Goal: Task Accomplishment & Management: Complete application form

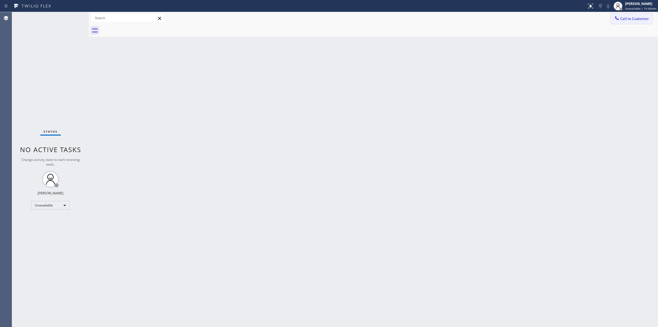
click at [625, 17] on span "Call to Customer" at bounding box center [634, 18] width 29 height 5
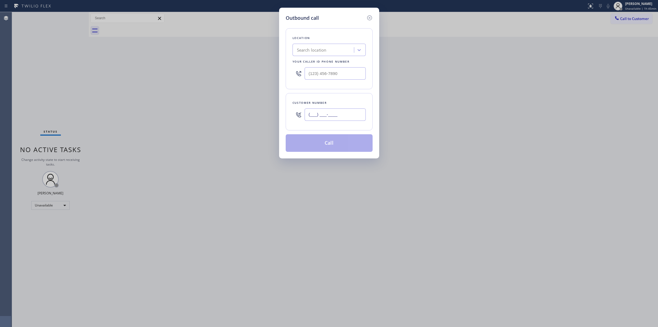
click at [351, 110] on input "(___) ___-____" at bounding box center [335, 114] width 61 height 12
paste input "669) 251-8502"
type input "[PHONE_NUMBER]"
click at [328, 47] on div "Search location" at bounding box center [324, 50] width 60 height 10
paste input "Home Alliance"
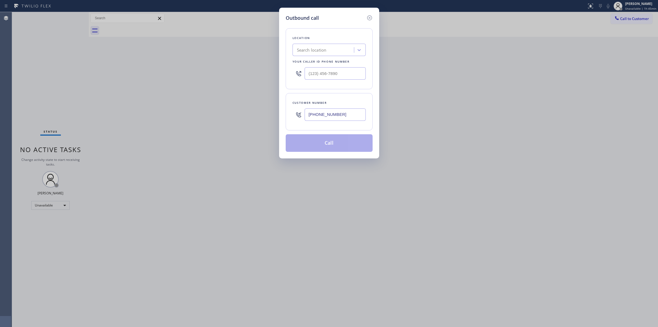
type input "Home Alliance"
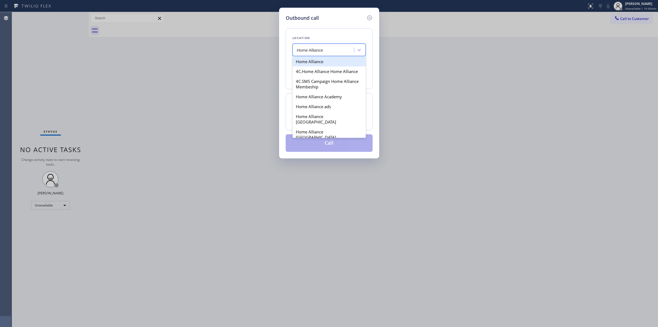
click at [311, 64] on div "Home Alliance" at bounding box center [329, 61] width 73 height 10
type input "[PHONE_NUMBER]"
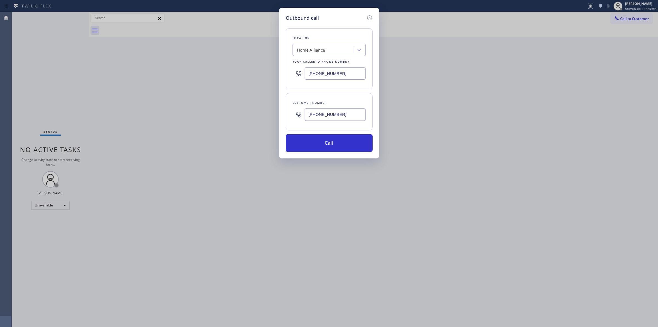
click at [340, 76] on input "[PHONE_NUMBER]" at bounding box center [335, 73] width 61 height 12
click at [333, 144] on button "Call" at bounding box center [329, 143] width 87 height 18
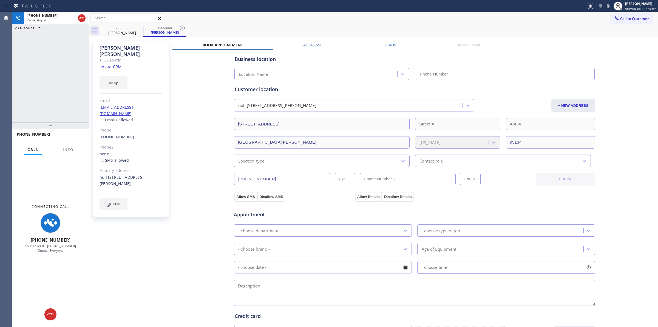
type input "[PHONE_NUMBER]"
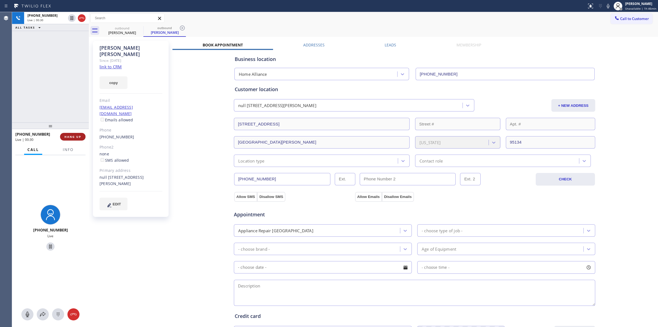
click at [78, 136] on span "HANG UP" at bounding box center [72, 137] width 17 height 4
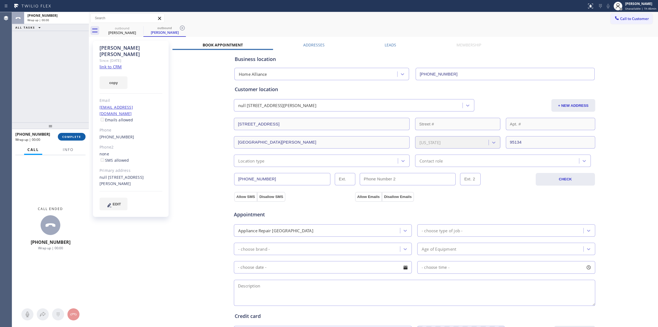
click at [80, 136] on span "COMPLETE" at bounding box center [71, 137] width 19 height 4
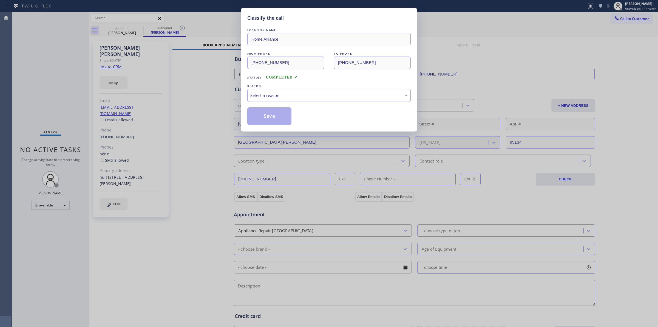
click at [331, 97] on div "Select a reason" at bounding box center [328, 95] width 157 height 6
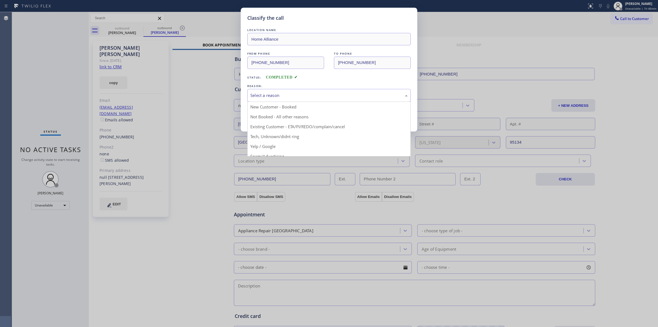
drag, startPoint x: 283, startPoint y: 140, endPoint x: 275, endPoint y: 124, distance: 18.0
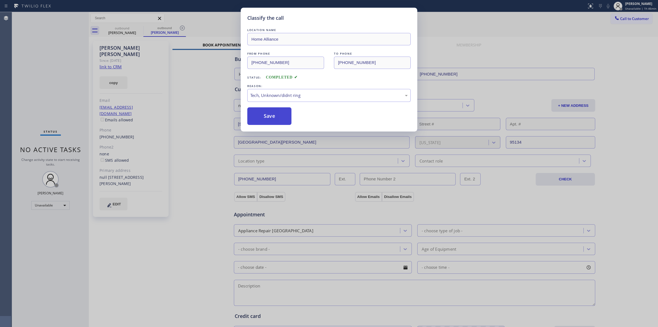
click at [275, 124] on button "Save" at bounding box center [269, 116] width 44 height 18
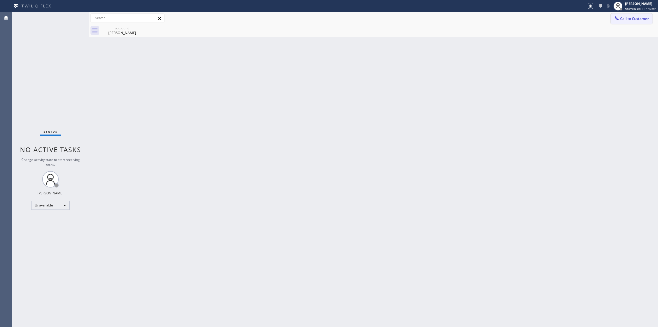
click at [635, 17] on span "Call to Customer" at bounding box center [634, 18] width 29 height 5
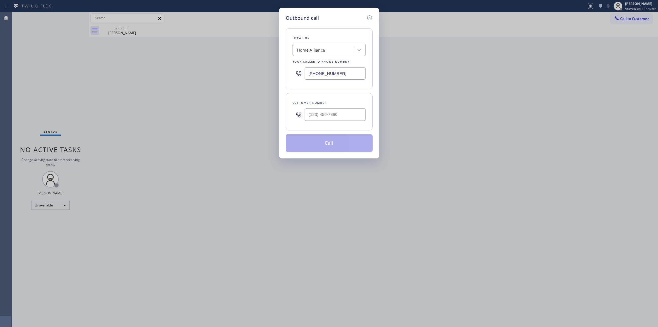
click at [346, 108] on div at bounding box center [335, 115] width 61 height 18
paste input "614) 592-8251"
click at [345, 113] on input "[PHONE_NUMBER]" at bounding box center [335, 114] width 61 height 12
type input "[PHONE_NUMBER]"
click at [345, 146] on button "Call" at bounding box center [329, 143] width 87 height 18
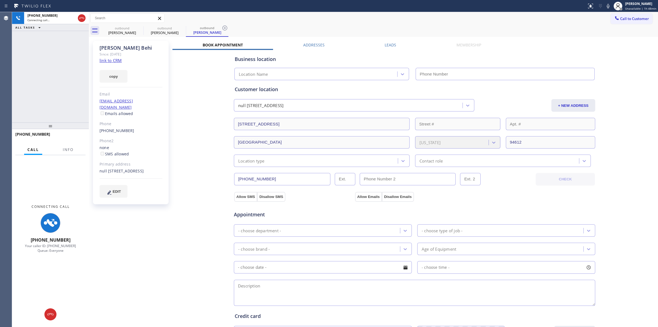
type input "[PHONE_NUMBER]"
click at [82, 18] on icon at bounding box center [81, 18] width 7 height 7
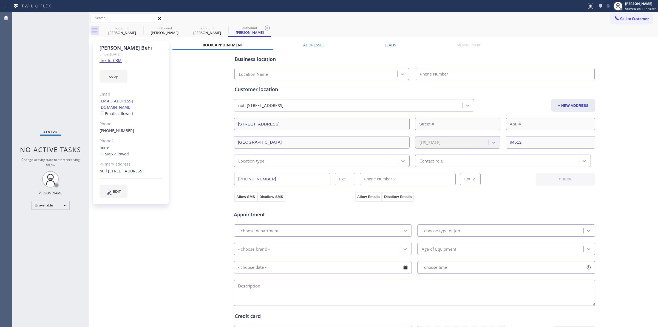
type input "[PHONE_NUMBER]"
click at [140, 27] on icon at bounding box center [140, 28] width 7 height 7
click at [0, 0] on icon at bounding box center [0, 0] width 0 height 0
click at [264, 27] on icon at bounding box center [267, 28] width 7 height 7
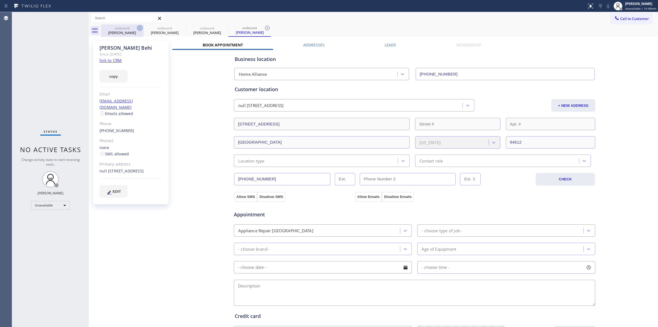
click at [140, 27] on div "outbound [PERSON_NAME] outbound [PERSON_NAME] outbound [PERSON_NAME] outbound […" at bounding box center [379, 30] width 557 height 12
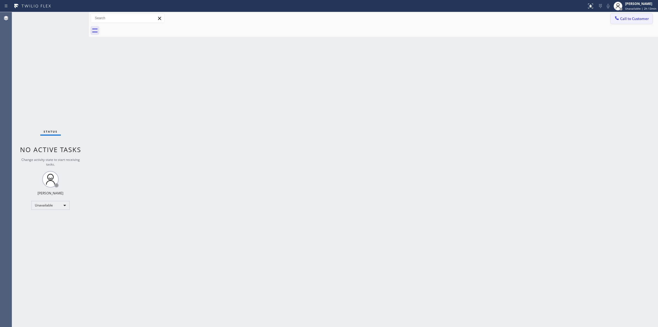
click at [631, 16] on span "Call to Customer" at bounding box center [634, 18] width 29 height 5
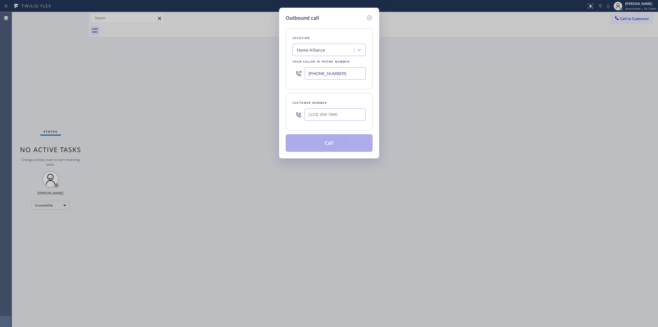
click at [320, 121] on div at bounding box center [335, 115] width 61 height 18
paste input "61"
click at [333, 115] on input "(___) ___-__61" at bounding box center [335, 114] width 61 height 12
drag, startPoint x: 348, startPoint y: 115, endPoint x: 273, endPoint y: 117, distance: 74.6
click at [276, 118] on div "Outbound call Location Home Alliance Your caller id phone number [PHONE_NUMBER]…" at bounding box center [329, 163] width 658 height 327
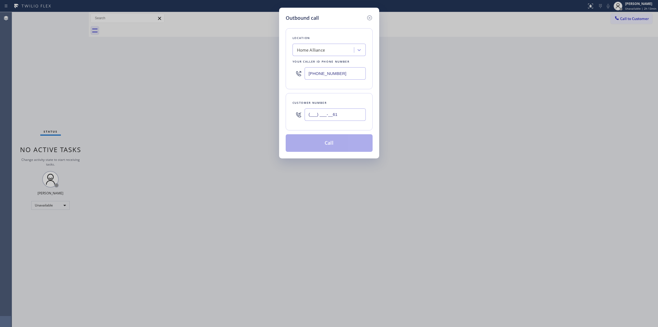
paste input "614) 592-825"
type input "[PHONE_NUMBER]"
click at [326, 137] on button "Call" at bounding box center [329, 143] width 87 height 18
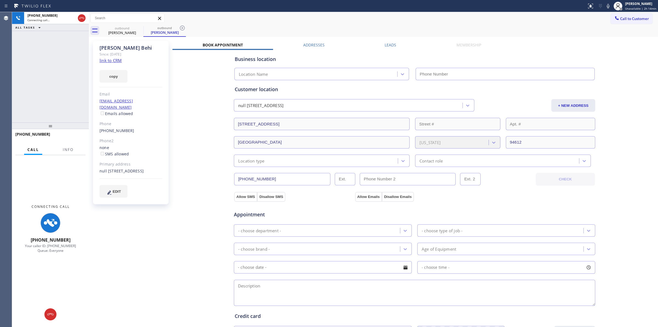
type input "[PHONE_NUMBER]"
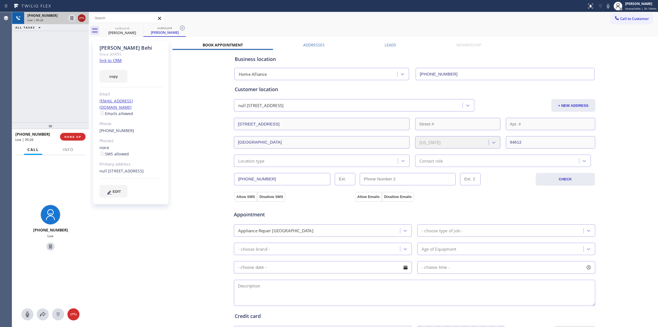
click at [84, 18] on icon at bounding box center [81, 18] width 7 height 7
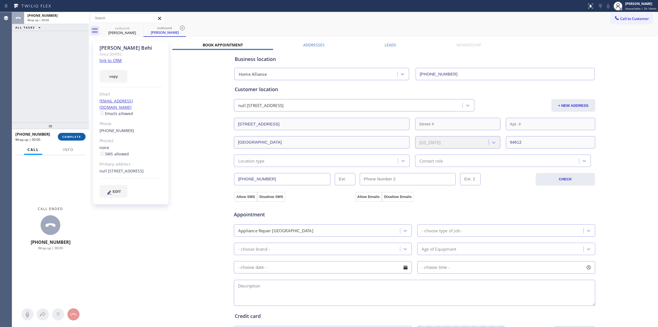
click at [72, 135] on span "COMPLETE" at bounding box center [71, 137] width 19 height 4
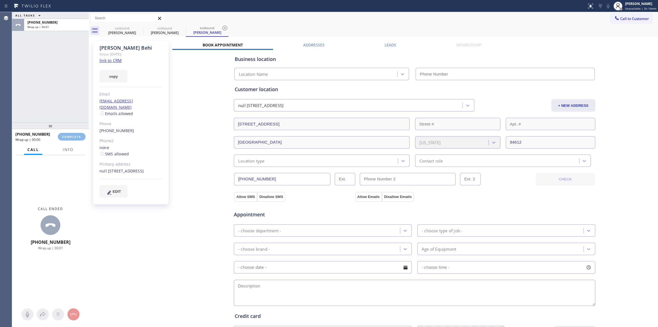
type input "[PHONE_NUMBER]"
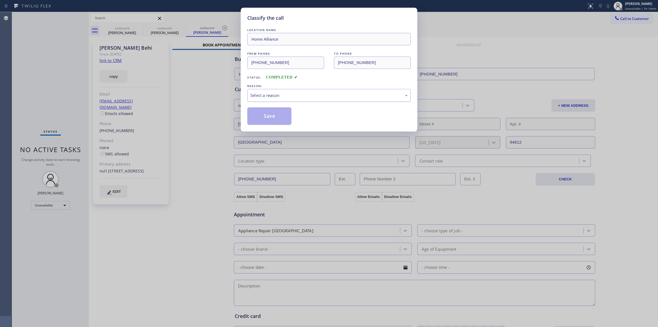
click at [335, 97] on div "Select a reason" at bounding box center [328, 95] width 157 height 6
click at [275, 116] on button "Save" at bounding box center [269, 116] width 44 height 18
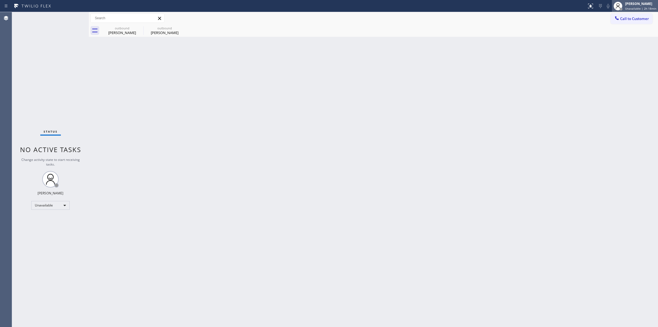
drag, startPoint x: 651, startPoint y: 12, endPoint x: 649, endPoint y: 8, distance: 4.3
click at [650, 10] on div "[PERSON_NAME] Unavailable | 2h 18min" at bounding box center [635, 6] width 46 height 12
click at [624, 43] on button "Break" at bounding box center [630, 43] width 55 height 7
click at [654, 2] on div "[PERSON_NAME]" at bounding box center [642, 3] width 27 height 5
click at [626, 37] on button "Unavailable" at bounding box center [630, 36] width 55 height 7
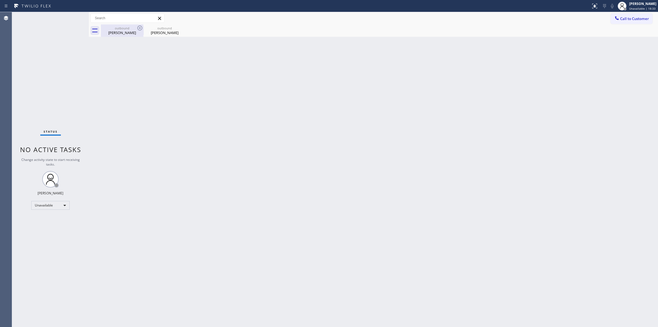
click at [136, 30] on div "outbound [PERSON_NAME]" at bounding box center [121, 30] width 41 height 12
click at [0, 0] on icon at bounding box center [0, 0] width 0 height 0
click at [139, 27] on div "outbound [PERSON_NAME] outbound [PERSON_NAME]" at bounding box center [379, 30] width 557 height 12
click at [631, 18] on span "Call to Customer" at bounding box center [634, 18] width 29 height 5
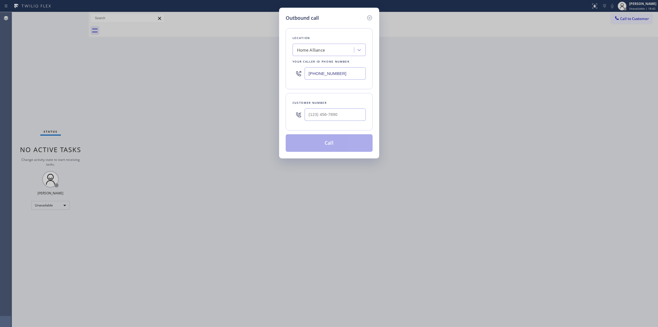
click at [312, 125] on div "Customer number" at bounding box center [329, 111] width 87 height 37
paste input "714) 528-8455"
click at [331, 113] on input "[PHONE_NUMBER]" at bounding box center [335, 114] width 61 height 12
type input "[PHONE_NUMBER]"
click at [334, 50] on div "Home Alliance" at bounding box center [324, 50] width 60 height 10
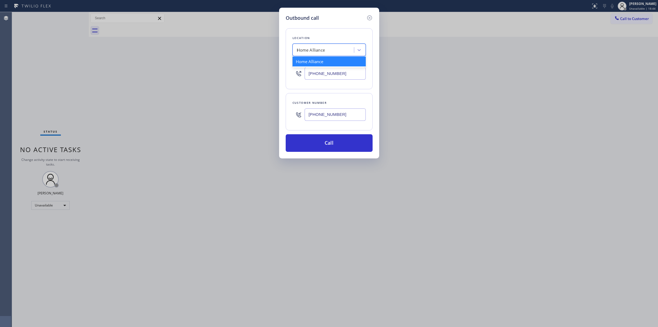
type input "LG"
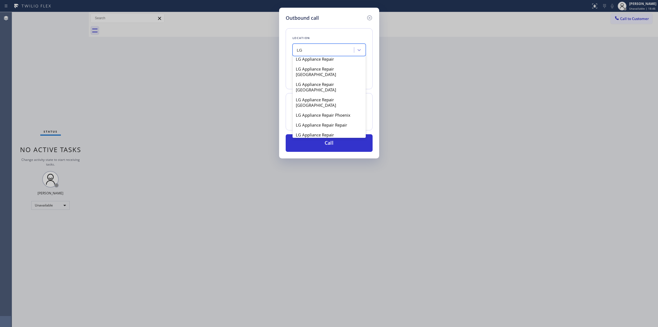
scroll to position [308, 0]
click at [324, 120] on div "LG Appliance Repair [GEOGRAPHIC_DATA]" at bounding box center [329, 127] width 73 height 15
click at [330, 51] on div "LG Appliance Repair [GEOGRAPHIC_DATA]" at bounding box center [326, 50] width 58 height 6
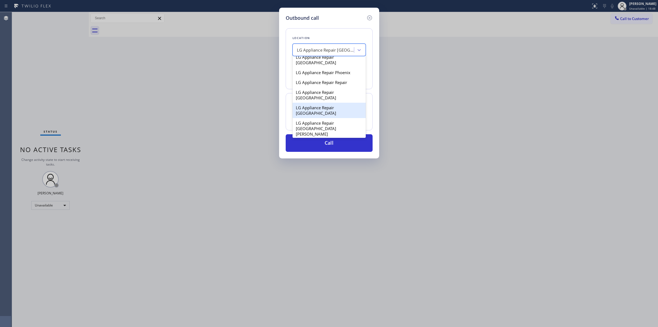
click at [328, 106] on div "LG Appliance Repair [GEOGRAPHIC_DATA]" at bounding box center [329, 110] width 73 height 15
type input "[PHONE_NUMBER]"
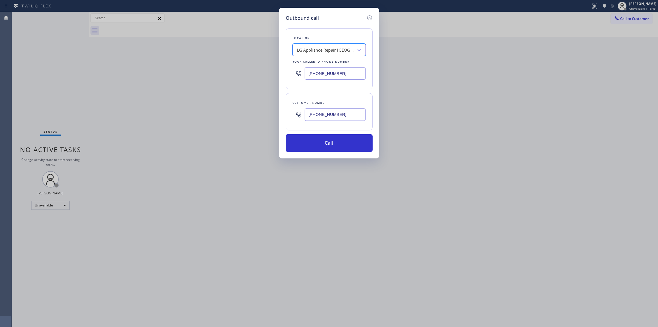
click at [324, 116] on input "[PHONE_NUMBER]" at bounding box center [335, 114] width 61 height 12
click at [330, 144] on button "Call" at bounding box center [329, 143] width 87 height 18
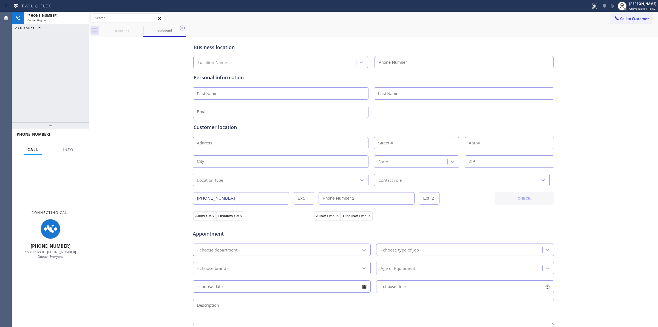
type input "[PHONE_NUMBER]"
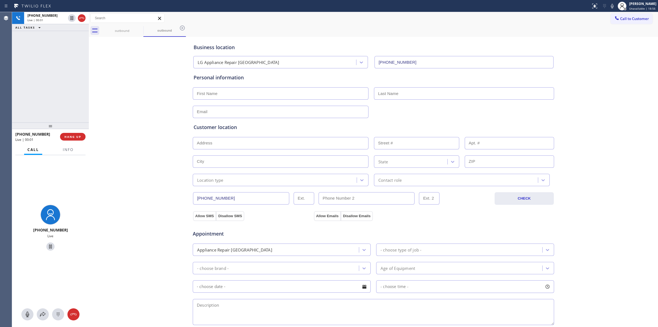
click at [623, 93] on div "Business location LG Appliance Repair [GEOGRAPHIC_DATA] [PHONE_NUMBER] Personal…" at bounding box center [373, 225] width 567 height 375
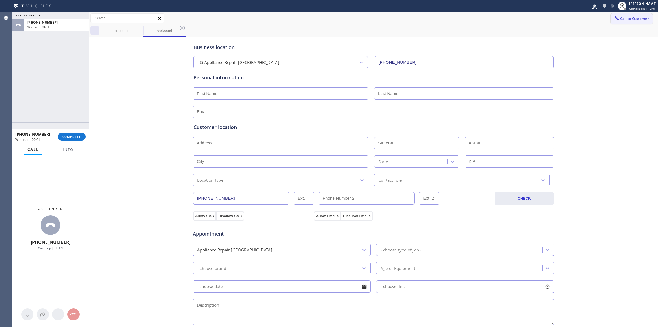
click at [640, 21] on span "Call to Customer" at bounding box center [634, 18] width 29 height 5
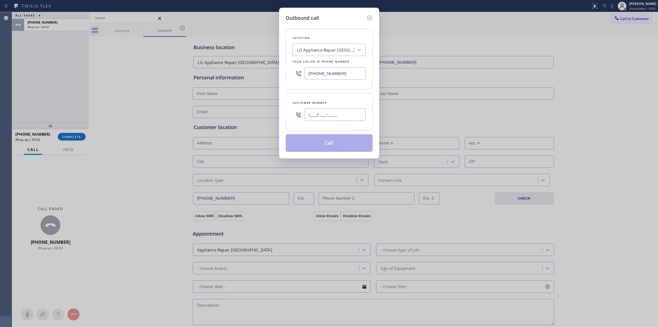
click at [355, 117] on input "(___) ___-____" at bounding box center [335, 114] width 61 height 12
paste input "714) 528-8455"
type input "[PHONE_NUMBER]"
click at [318, 145] on button "Call" at bounding box center [329, 143] width 87 height 18
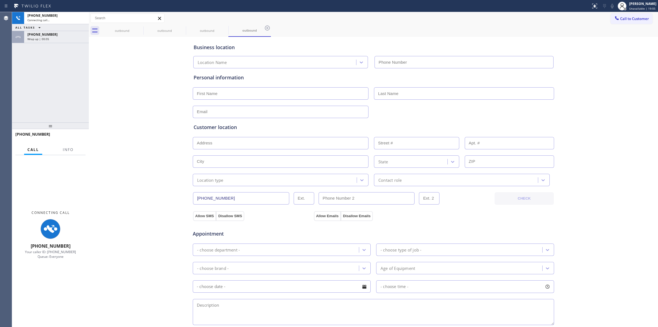
type input "[PHONE_NUMBER]"
click at [582, 52] on div "Business location LG Appliance Repair [GEOGRAPHIC_DATA] [PHONE_NUMBER] Personal…" at bounding box center [373, 225] width 567 height 375
click at [132, 29] on div "outbound" at bounding box center [121, 31] width 41 height 4
click at [136, 29] on div "outbound" at bounding box center [121, 31] width 41 height 4
drag, startPoint x: 136, startPoint y: 28, endPoint x: 139, endPoint y: 28, distance: 3.3
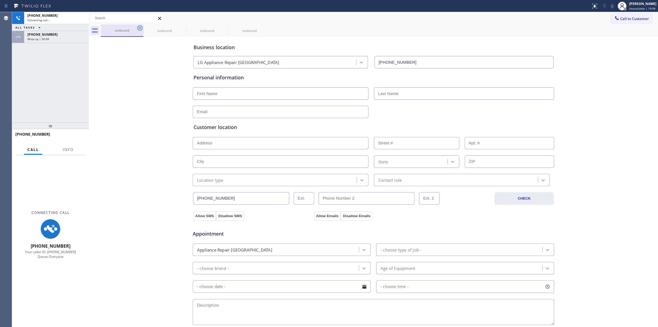
click at [136, 28] on div "outbound" at bounding box center [122, 30] width 43 height 12
click at [139, 28] on icon at bounding box center [139, 28] width 5 height 5
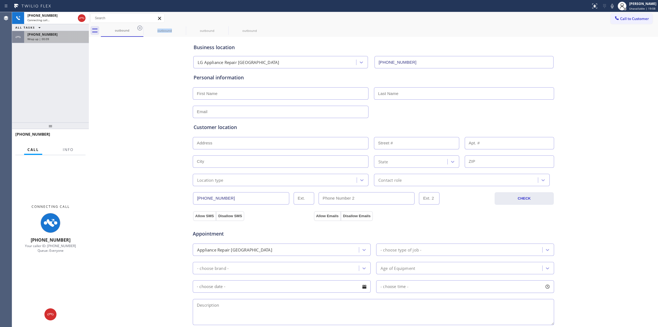
drag, startPoint x: 139, startPoint y: 28, endPoint x: 77, endPoint y: 35, distance: 62.9
click at [0, 0] on icon at bounding box center [0, 0] width 0 height 0
click at [139, 28] on div "outbound outbound outbound outbound" at bounding box center [379, 30] width 557 height 12
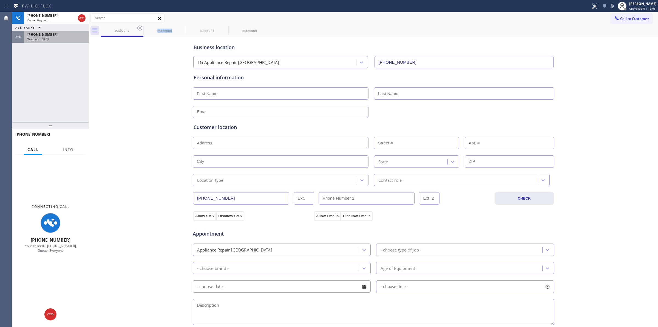
click at [139, 28] on div "outbound outbound outbound outbound" at bounding box center [379, 30] width 557 height 12
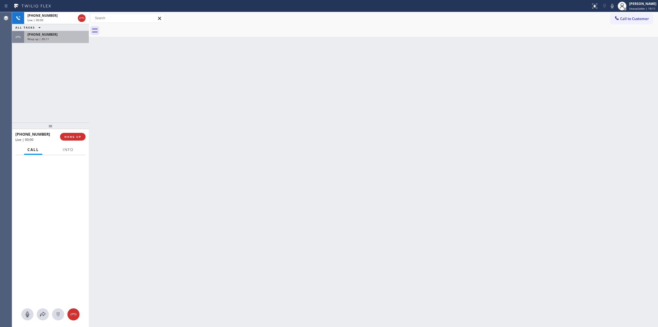
click at [74, 36] on div "[PHONE_NUMBER]" at bounding box center [56, 34] width 58 height 5
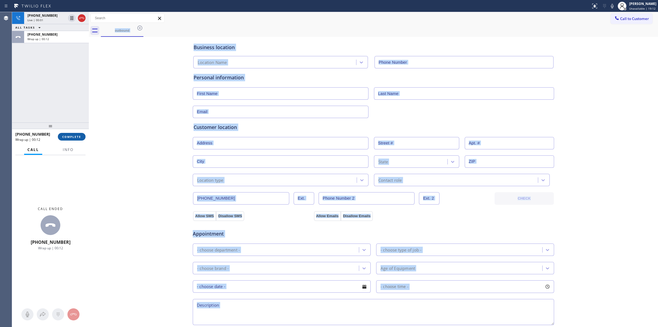
type input "[PHONE_NUMBER]"
click at [76, 136] on span "COMPLETE" at bounding box center [71, 137] width 19 height 4
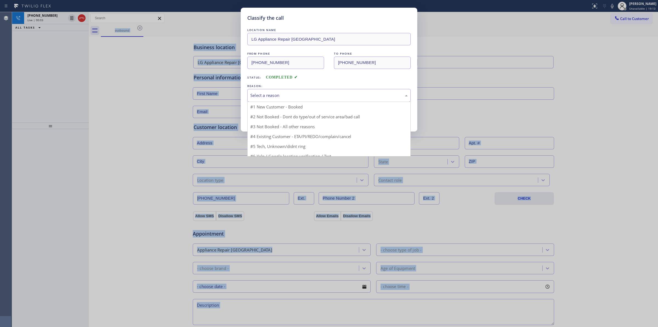
click at [297, 97] on div "Select a reason" at bounding box center [328, 95] width 157 height 6
drag, startPoint x: 278, startPoint y: 138, endPoint x: 264, endPoint y: 118, distance: 24.3
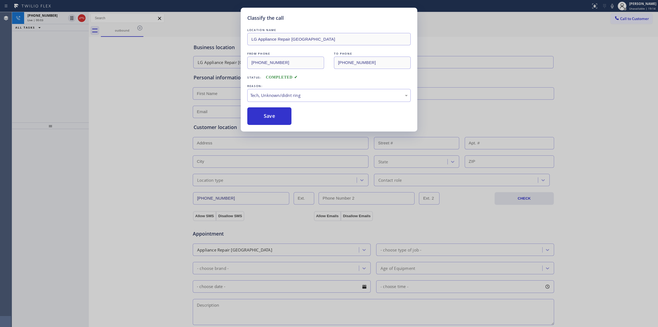
drag, startPoint x: 264, startPoint y: 118, endPoint x: 302, endPoint y: 112, distance: 38.6
click at [265, 117] on button "Save" at bounding box center [269, 116] width 44 height 18
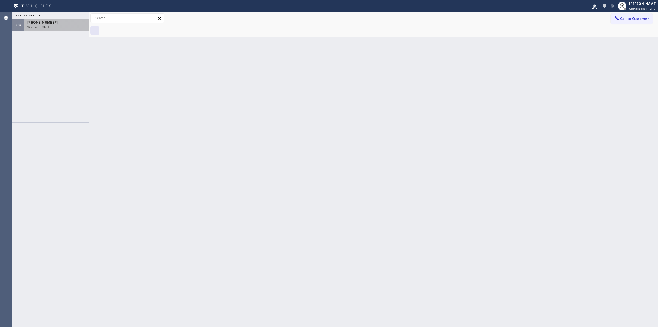
click at [58, 24] on div "[PHONE_NUMBER]" at bounding box center [56, 22] width 58 height 5
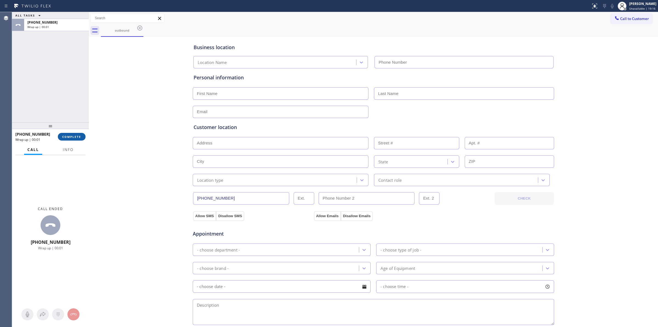
type input "[PHONE_NUMBER]"
click at [76, 137] on span "COMPLETE" at bounding box center [71, 137] width 19 height 4
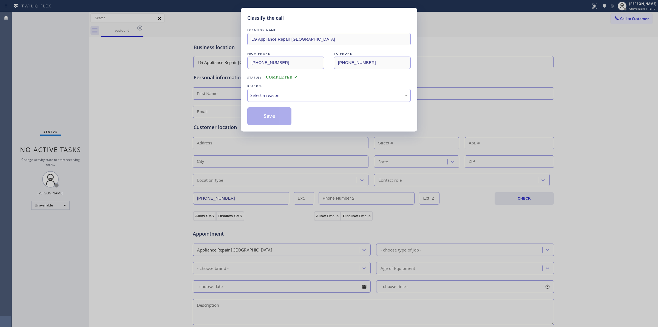
click at [324, 90] on div "Select a reason" at bounding box center [328, 95] width 163 height 13
drag, startPoint x: 275, startPoint y: 118, endPoint x: 361, endPoint y: 116, distance: 86.1
click at [281, 118] on button "Save" at bounding box center [269, 116] width 44 height 18
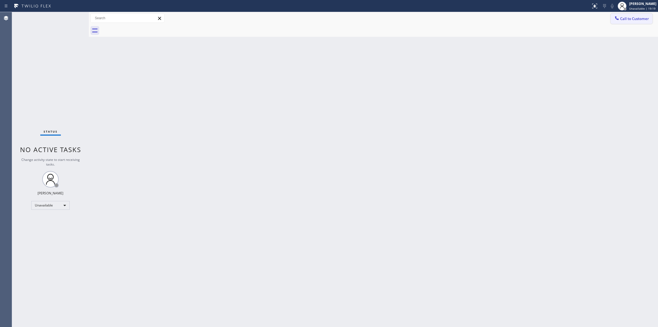
click at [626, 18] on span "Call to Customer" at bounding box center [634, 18] width 29 height 5
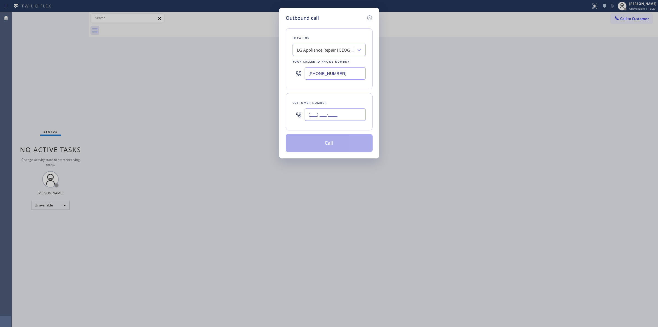
paste input "text"
click at [336, 118] on input "(___) ___-____" at bounding box center [335, 114] width 61 height 12
paste input "714) 528-8455"
type input "[PHONE_NUMBER]"
click at [329, 143] on button "Call" at bounding box center [329, 143] width 87 height 18
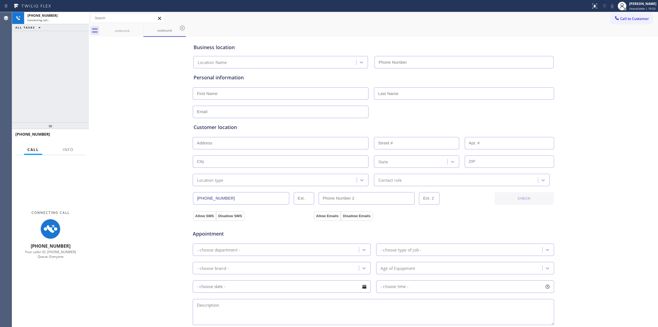
type input "[PHONE_NUMBER]"
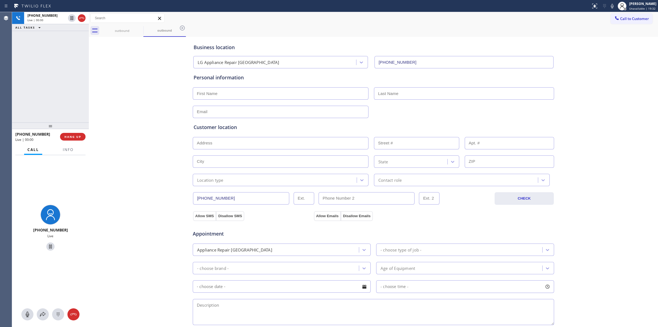
drag, startPoint x: 59, startPoint y: 23, endPoint x: 69, endPoint y: 50, distance: 28.8
click at [59, 23] on div "[PHONE_NUMBER] Live | 00:00" at bounding box center [45, 18] width 43 height 12
type input "[PHONE_NUMBER]"
click at [61, 311] on icon at bounding box center [58, 314] width 7 height 7
click at [634, 18] on span "Call to Customer" at bounding box center [634, 18] width 29 height 5
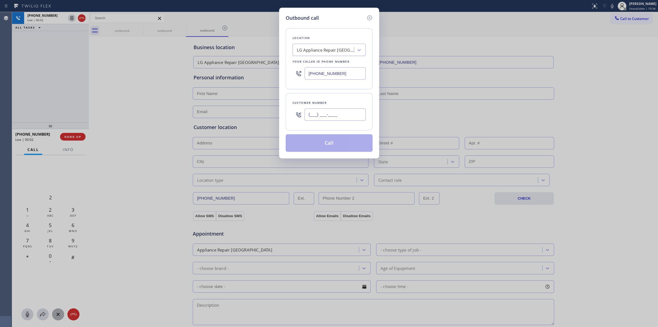
click at [327, 120] on input "(___) ___-____" at bounding box center [335, 114] width 61 height 12
paste input "626) 623-5086"
type input "[PHONE_NUMBER]"
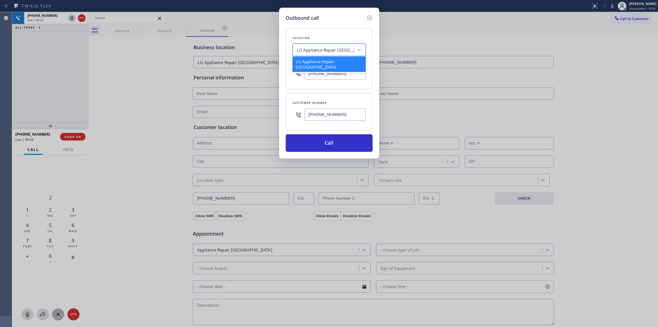
click at [326, 49] on div "LG Appliance Repair [GEOGRAPHIC_DATA]" at bounding box center [326, 50] width 58 height 6
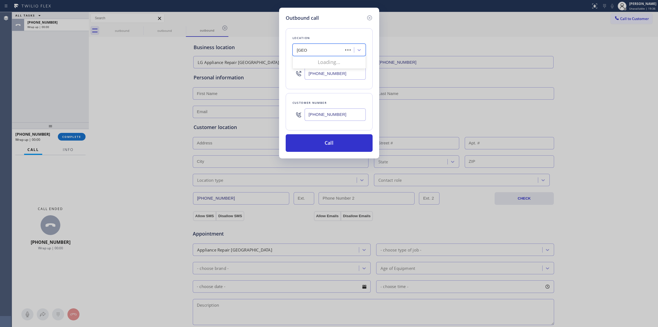
type input "samsung"
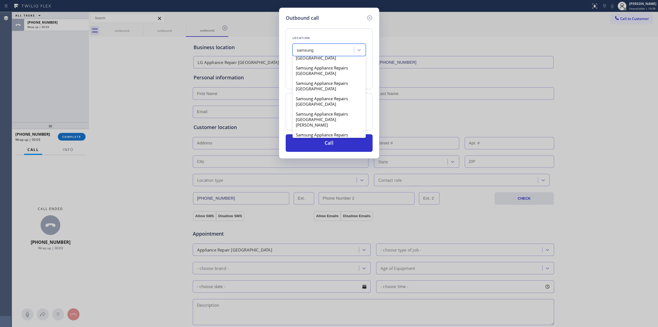
scroll to position [329, 0]
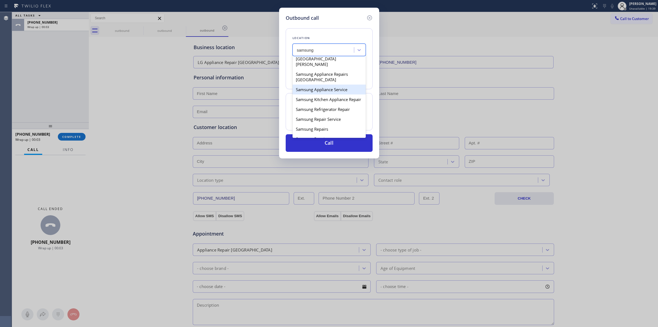
click at [324, 104] on div "Samsung Kitchen Appliance Repair" at bounding box center [329, 99] width 73 height 10
type input "[PHONE_NUMBER]"
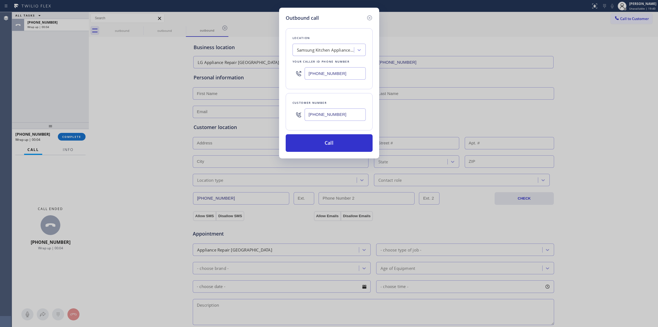
click at [341, 114] on input "[PHONE_NUMBER]" at bounding box center [335, 114] width 61 height 12
click at [321, 147] on button "Call" at bounding box center [329, 143] width 87 height 18
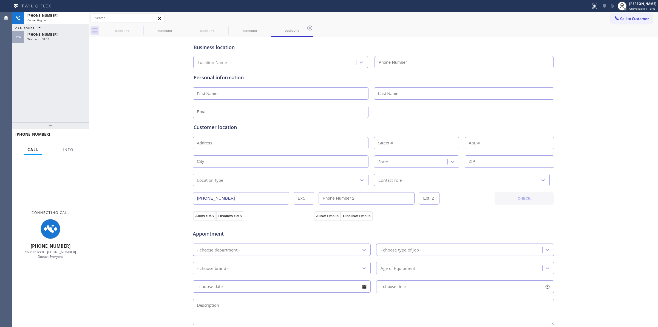
type input "[PHONE_NUMBER]"
click at [588, 68] on div "Business location Samsung Kitchen Appliance Repair [PHONE_NUMBER] Personal info…" at bounding box center [373, 225] width 567 height 375
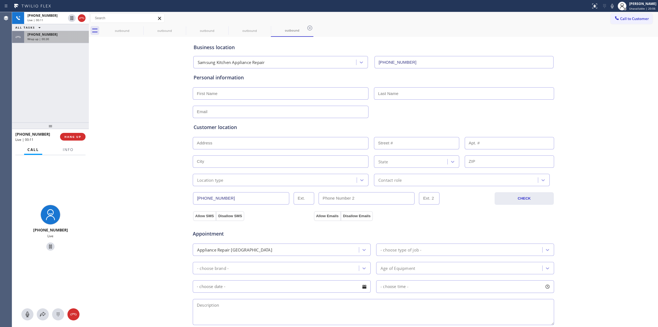
click at [53, 38] on div "Wrap up | 00:30" at bounding box center [56, 39] width 58 height 4
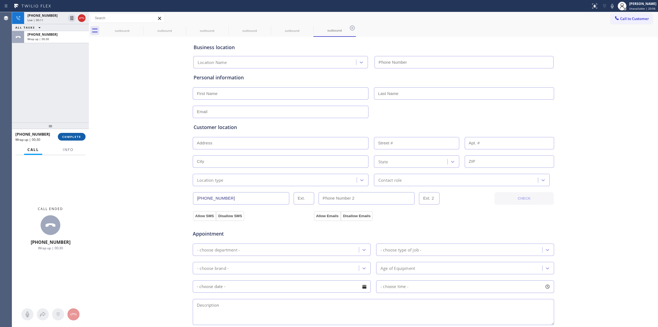
click at [80, 135] on span "COMPLETE" at bounding box center [71, 137] width 19 height 4
type input "[PHONE_NUMBER]"
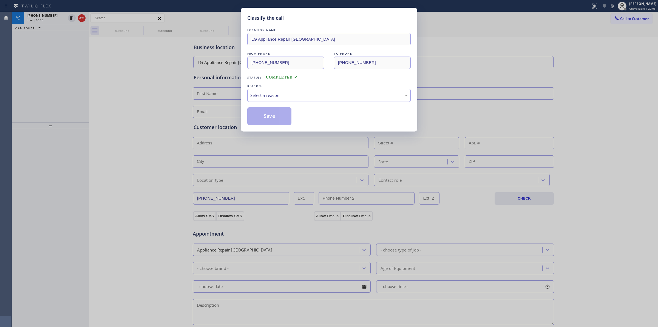
click at [294, 96] on div "Select a reason" at bounding box center [328, 95] width 157 height 6
drag, startPoint x: 287, startPoint y: 141, endPoint x: 274, endPoint y: 120, distance: 24.3
click at [274, 120] on button "Save" at bounding box center [269, 116] width 44 height 18
click at [47, 19] on div "Live | 00:15" at bounding box center [46, 20] width 38 height 4
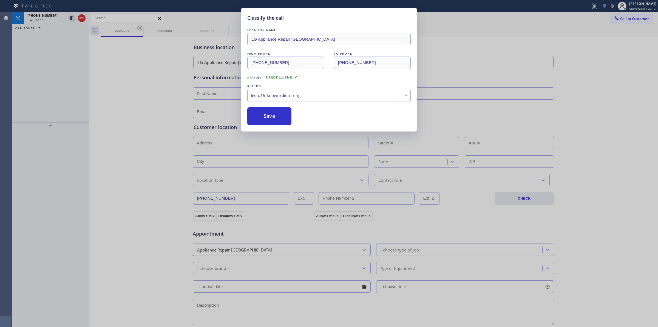
click at [47, 19] on div "Live | 00:15" at bounding box center [46, 20] width 38 height 4
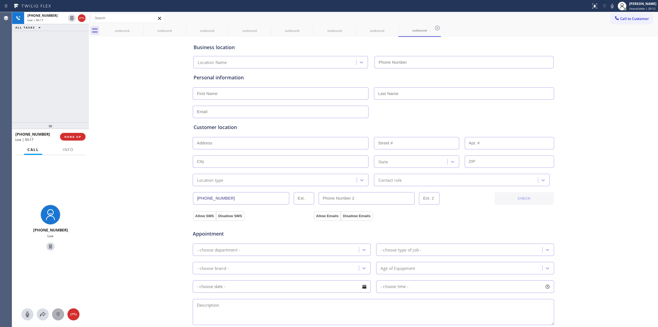
click at [57, 311] on icon at bounding box center [58, 314] width 7 height 7
type input "[PHONE_NUMBER]"
click at [622, 21] on span "Call to Customer" at bounding box center [634, 18] width 29 height 5
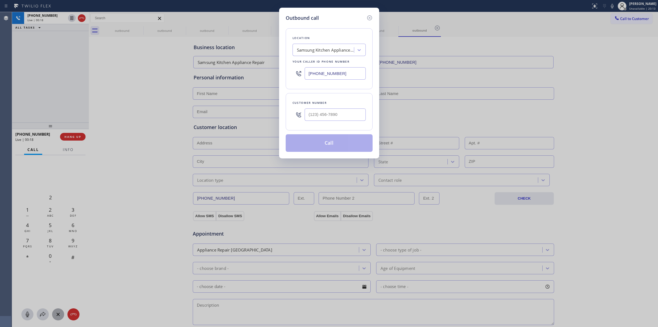
drag, startPoint x: 353, startPoint y: 123, endPoint x: 345, endPoint y: 120, distance: 8.8
click at [353, 123] on div at bounding box center [335, 115] width 61 height 18
paste input "626) 623-5086"
click at [345, 120] on input "[PHONE_NUMBER]" at bounding box center [335, 114] width 61 height 12
type input "[PHONE_NUMBER]"
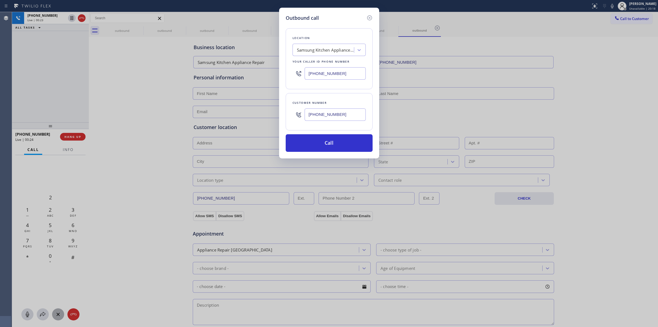
drag, startPoint x: 345, startPoint y: 37, endPoint x: 350, endPoint y: 46, distance: 9.7
click at [345, 37] on div "Location" at bounding box center [329, 38] width 73 height 6
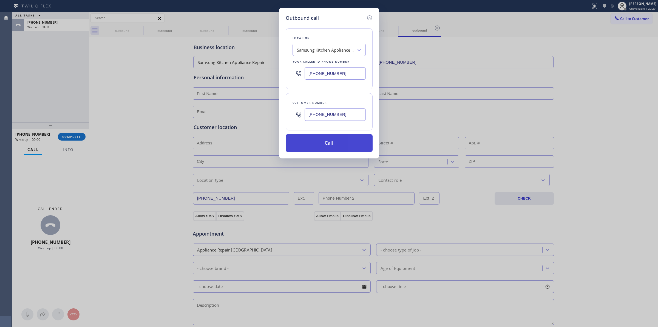
click at [337, 141] on button "Call" at bounding box center [329, 143] width 87 height 18
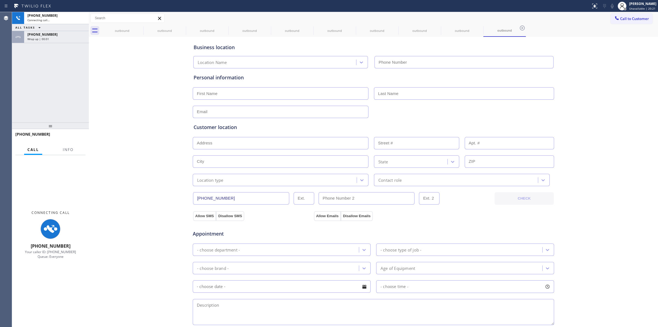
type input "[PHONE_NUMBER]"
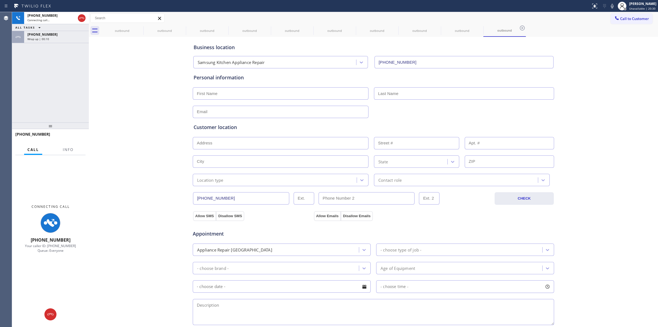
click at [624, 119] on div "Business location Samsung Kitchen Appliance Repair [PHONE_NUMBER] Personal info…" at bounding box center [373, 225] width 567 height 375
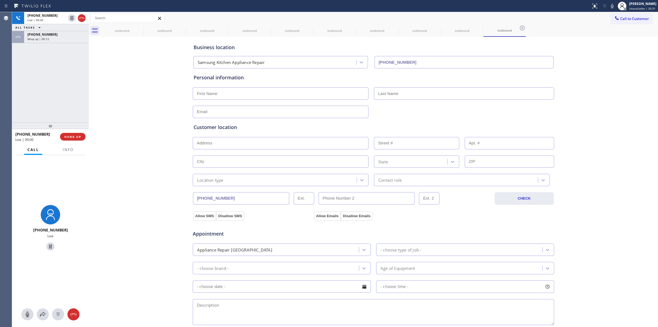
click at [59, 42] on div "[PHONE_NUMBER] Wrap up | 00:12" at bounding box center [55, 37] width 63 height 12
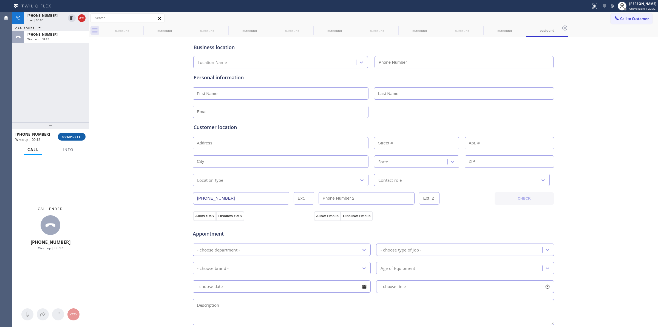
click at [71, 136] on span "COMPLETE" at bounding box center [71, 137] width 19 height 4
type input "[PHONE_NUMBER]"
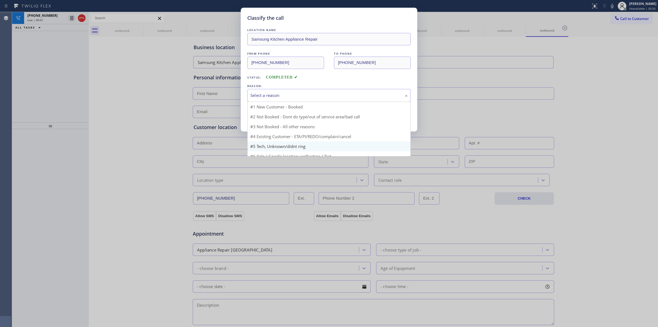
drag, startPoint x: 320, startPoint y: 96, endPoint x: 297, endPoint y: 134, distance: 43.7
click at [320, 96] on div "Select a reason" at bounding box center [328, 95] width 157 height 6
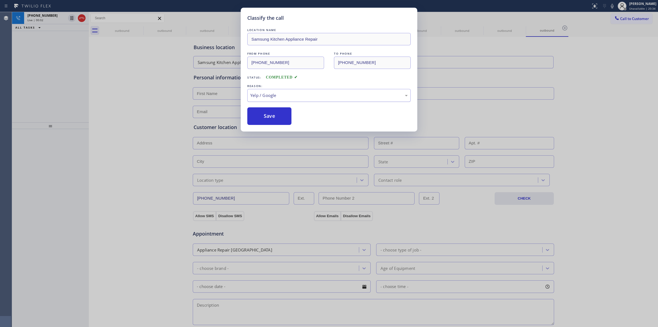
click at [287, 92] on div "Yelp / Google" at bounding box center [328, 95] width 157 height 6
drag, startPoint x: 280, startPoint y: 140, endPoint x: 263, endPoint y: 115, distance: 30.1
click at [263, 115] on button "Save" at bounding box center [269, 116] width 44 height 18
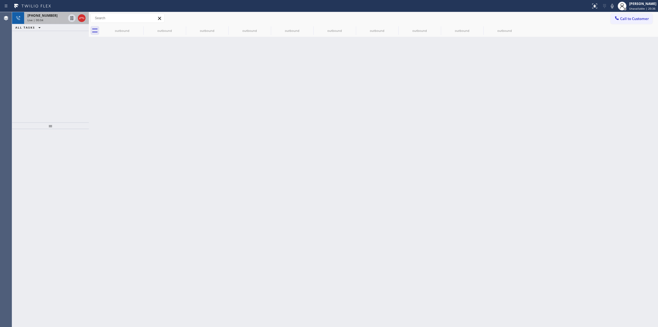
click at [63, 14] on div "[PHONE_NUMBER]" at bounding box center [46, 15] width 38 height 5
click at [54, 18] on div "Live | 00:04" at bounding box center [46, 20] width 38 height 4
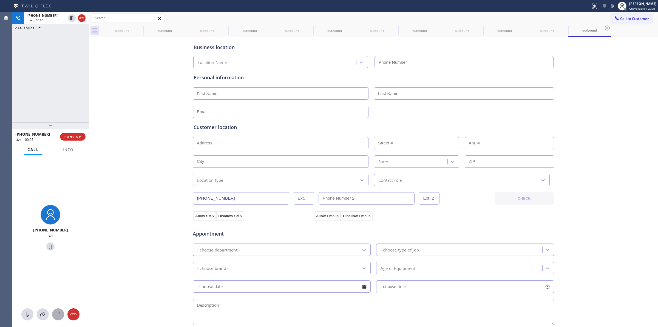
type input "[PHONE_NUMBER]"
click at [57, 318] on button at bounding box center [58, 314] width 12 height 12
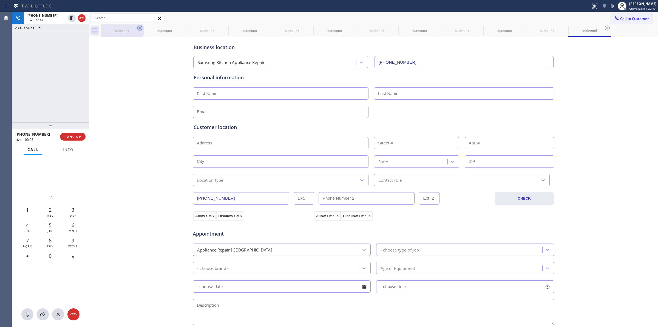
click at [140, 28] on icon at bounding box center [139, 28] width 5 height 5
click at [0, 0] on icon at bounding box center [0, 0] width 0 height 0
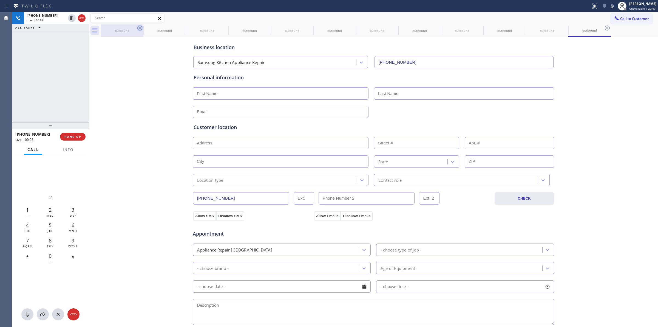
click at [0, 0] on icon at bounding box center [0, 0] width 0 height 0
click at [54, 19] on div "Live | 00:11" at bounding box center [46, 20] width 38 height 4
type input "[PHONE_NUMBER]"
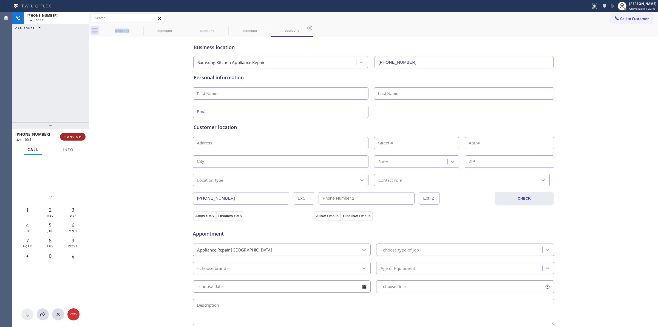
click at [75, 137] on span "HANG UP" at bounding box center [72, 137] width 17 height 4
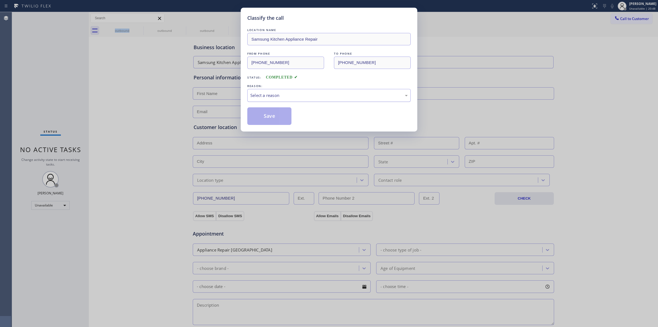
click at [296, 100] on div "Select a reason" at bounding box center [328, 95] width 163 height 13
click at [280, 111] on button "Save" at bounding box center [269, 116] width 44 height 18
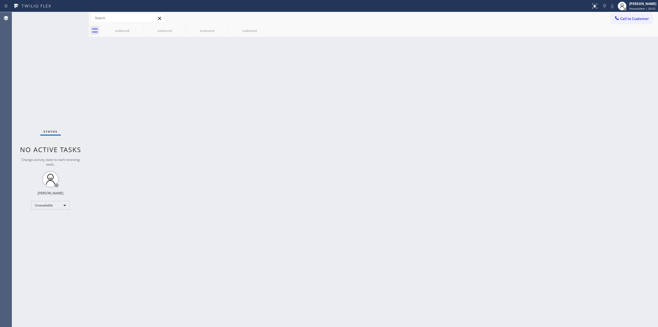
drag, startPoint x: 624, startPoint y: 46, endPoint x: 628, endPoint y: 32, distance: 14.6
click at [627, 41] on div "Back to Dashboard Change Sender ID Customers Technicians Select a contact Outbo…" at bounding box center [373, 169] width 569 height 315
click at [628, 19] on span "Call to Customer" at bounding box center [634, 18] width 29 height 5
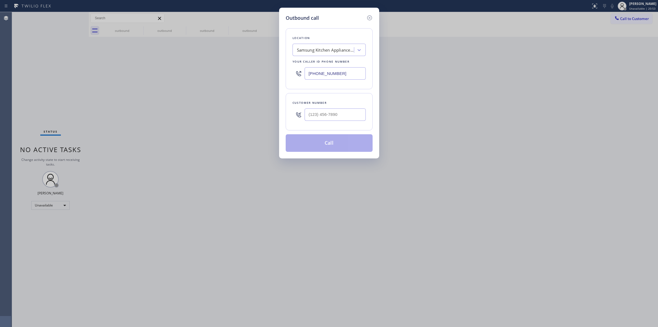
drag, startPoint x: 347, startPoint y: 103, endPoint x: 342, endPoint y: 109, distance: 8.2
click at [346, 103] on div "Customer number" at bounding box center [329, 103] width 73 height 6
click at [342, 109] on input "(___) ___-____" at bounding box center [335, 114] width 61 height 12
paste input "628) 226-2194"
type input "[PHONE_NUMBER]"
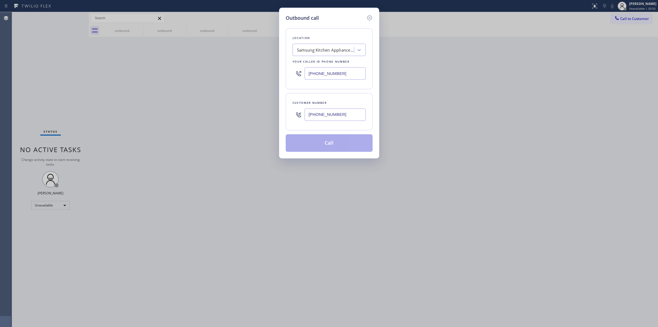
click at [335, 56] on div "Location Samsung Kitchen Appliance Repair Your caller id phone number [PHONE_NU…" at bounding box center [329, 58] width 87 height 61
click at [335, 55] on div "Samsung Kitchen Appliance Repair" at bounding box center [329, 50] width 73 height 12
type input "Kenmore"
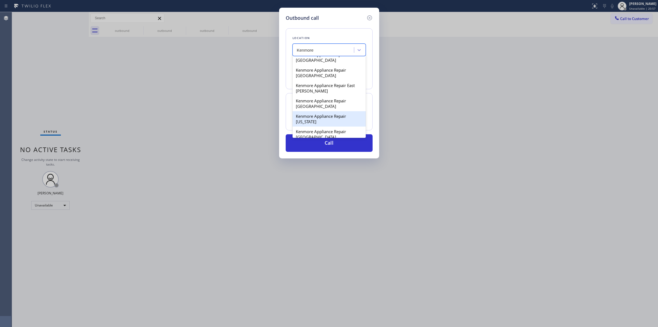
scroll to position [103, 0]
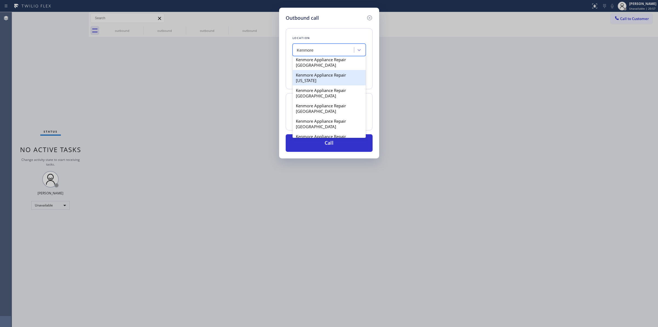
click at [317, 101] on div "Kenmore Appliance Repair [GEOGRAPHIC_DATA]" at bounding box center [329, 92] width 73 height 15
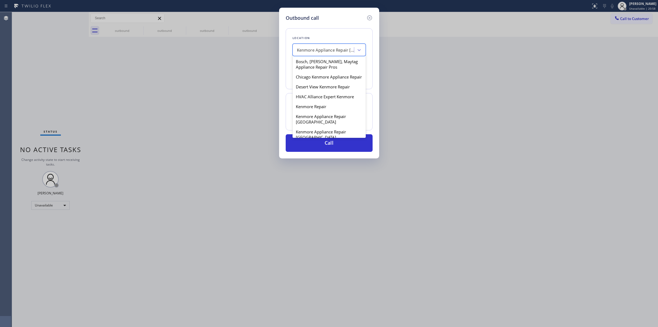
click at [323, 56] on div "Kenmore Appliance Repair [GEOGRAPHIC_DATA]" at bounding box center [329, 50] width 73 height 12
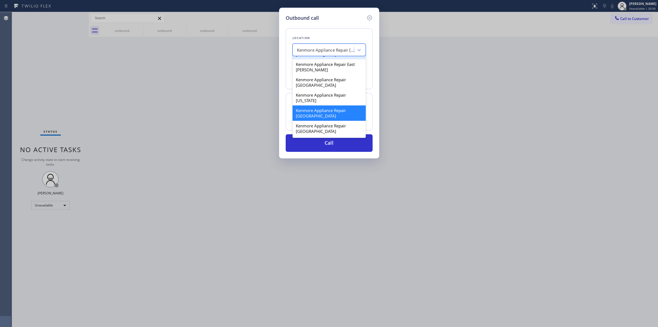
scroll to position [186, 0]
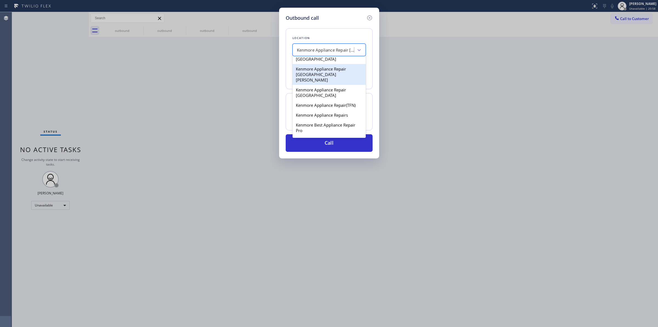
click at [317, 84] on div "Kenmore Appliance Repair [GEOGRAPHIC_DATA][PERSON_NAME]" at bounding box center [329, 74] width 73 height 21
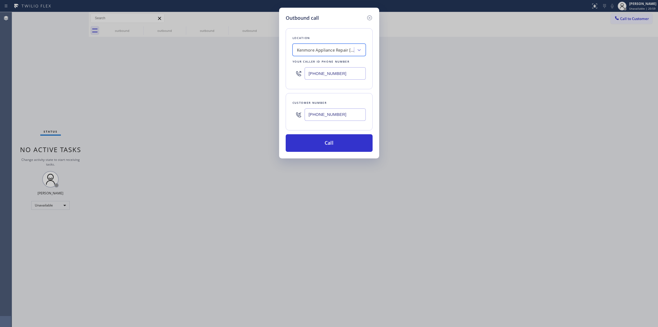
click at [329, 117] on input "[PHONE_NUMBER]" at bounding box center [335, 114] width 61 height 12
click at [327, 51] on div "Kenmore Appliance Repair [GEOGRAPHIC_DATA][PERSON_NAME]" at bounding box center [326, 50] width 58 height 6
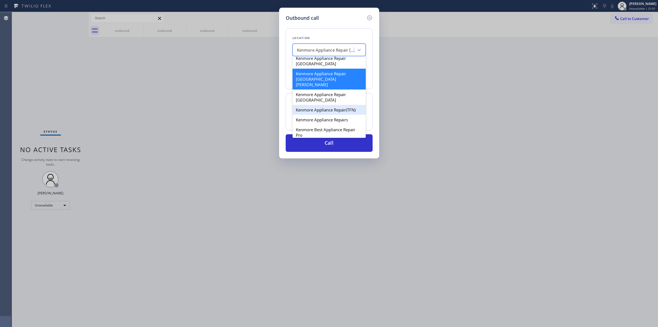
scroll to position [181, 0]
click at [319, 114] on div "Kenmore Appliance Repair(TFN)" at bounding box center [329, 109] width 73 height 10
type input "[PHONE_NUMBER]"
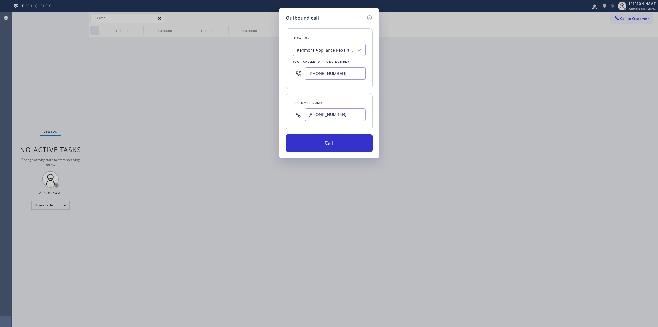
click at [322, 110] on input "[PHONE_NUMBER]" at bounding box center [335, 114] width 61 height 12
click at [323, 140] on button "Call" at bounding box center [329, 143] width 87 height 18
drag, startPoint x: 332, startPoint y: 146, endPoint x: 391, endPoint y: 36, distance: 123.9
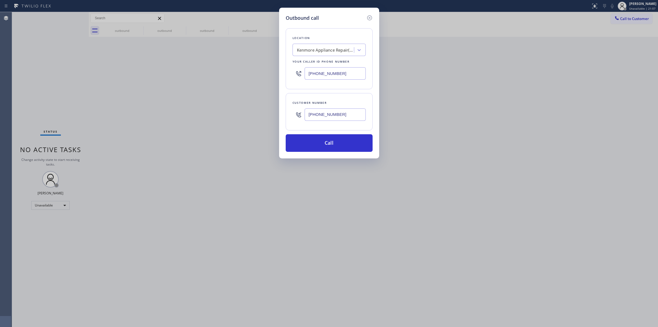
click at [332, 146] on button "Call" at bounding box center [329, 143] width 87 height 18
click at [343, 146] on button "Call" at bounding box center [329, 143] width 87 height 18
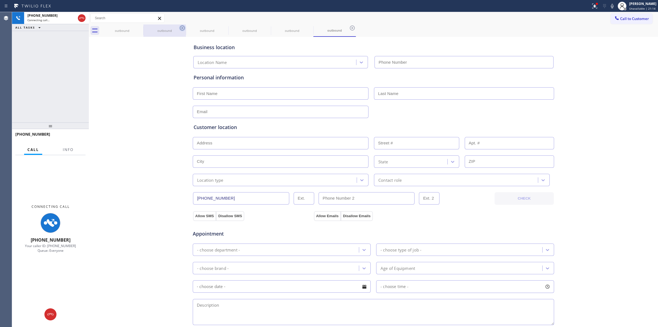
click at [0, 0] on icon at bounding box center [0, 0] width 0 height 0
click at [179, 28] on icon at bounding box center [182, 28] width 7 height 7
click at [138, 28] on icon at bounding box center [140, 28] width 7 height 7
click at [179, 28] on icon at bounding box center [182, 28] width 7 height 7
type input "[PHONE_NUMBER]"
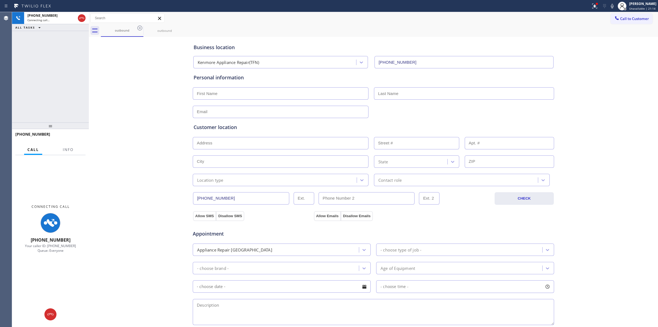
click at [138, 28] on icon at bounding box center [140, 28] width 7 height 7
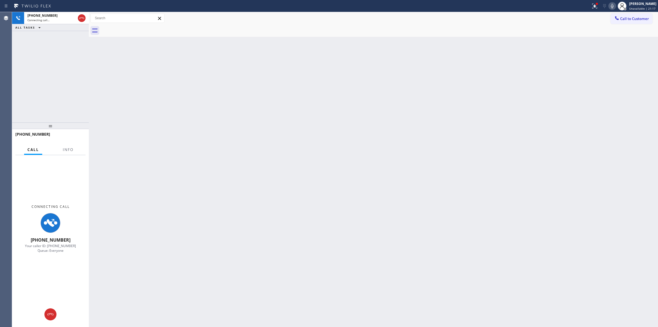
click at [615, 9] on icon at bounding box center [612, 6] width 7 height 7
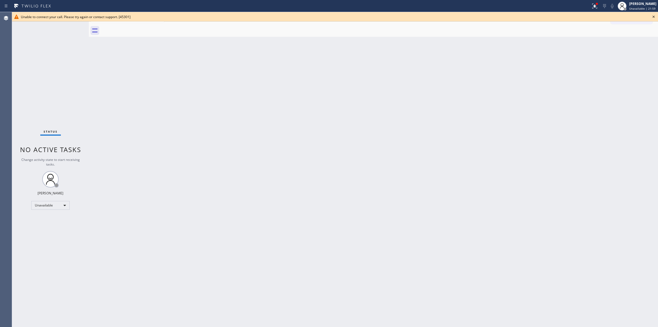
click at [654, 16] on icon at bounding box center [653, 16] width 7 height 7
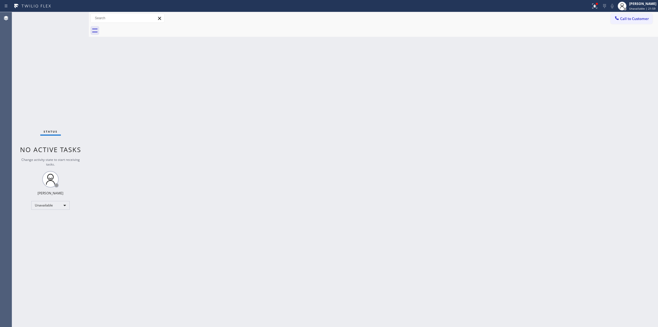
click at [601, 30] on div at bounding box center [379, 30] width 557 height 12
click at [627, 14] on button "Call to Customer" at bounding box center [632, 18] width 42 height 10
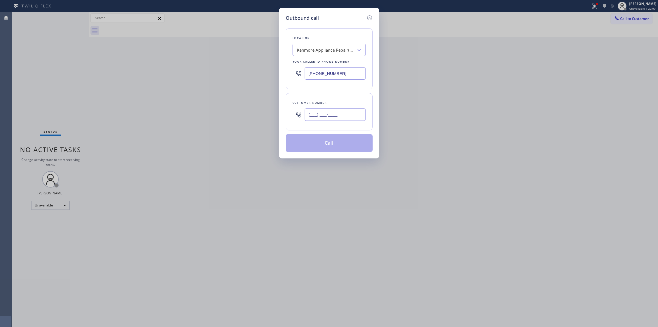
click at [310, 121] on input "(___) ___-____" at bounding box center [335, 114] width 61 height 12
paste input "628) 226-2194"
type input "[PHONE_NUMBER]"
click at [332, 144] on button "Call" at bounding box center [329, 143] width 87 height 18
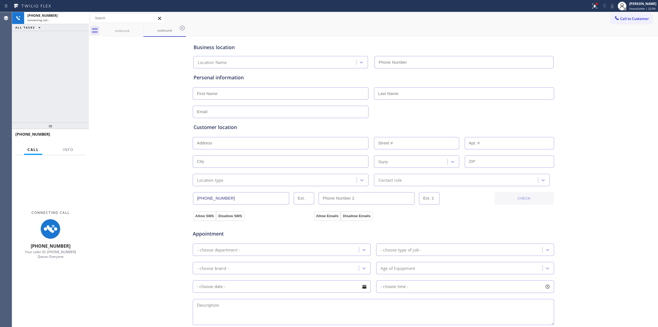
type input "[PHONE_NUMBER]"
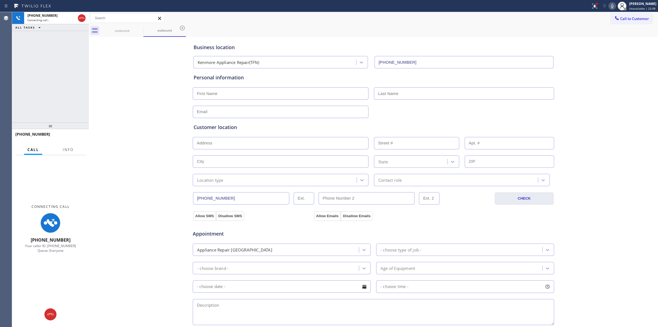
click at [615, 4] on icon at bounding box center [612, 6] width 7 height 7
click at [139, 27] on icon at bounding box center [140, 28] width 7 height 7
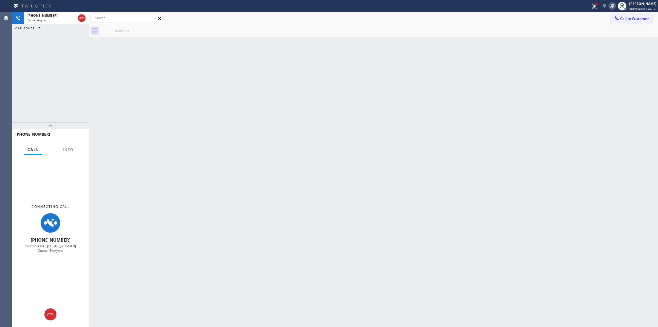
click at [0, 0] on icon at bounding box center [0, 0] width 0 height 0
drag, startPoint x: 109, startPoint y: 30, endPoint x: 131, endPoint y: 30, distance: 21.9
click at [113, 30] on div "outbound" at bounding box center [121, 31] width 41 height 4
click at [602, 90] on div "Back to Dashboard Change Sender ID Customers Technicians Select a contact Outbo…" at bounding box center [373, 169] width 569 height 315
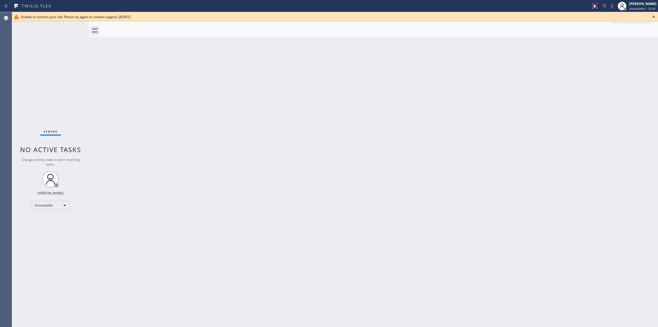
click at [655, 17] on icon at bounding box center [653, 16] width 7 height 7
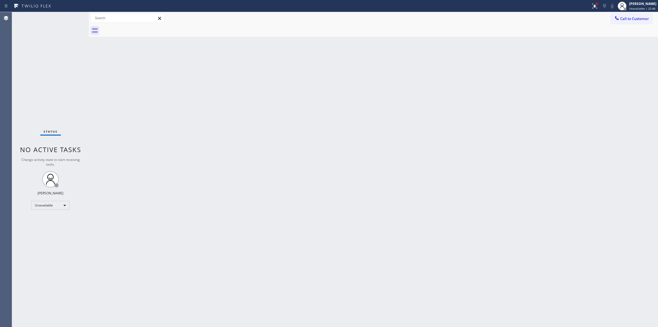
drag, startPoint x: 633, startPoint y: 24, endPoint x: 602, endPoint y: 25, distance: 31.0
click at [633, 24] on div at bounding box center [379, 30] width 557 height 12
click at [620, 18] on span "Call to Customer" at bounding box center [634, 18] width 29 height 5
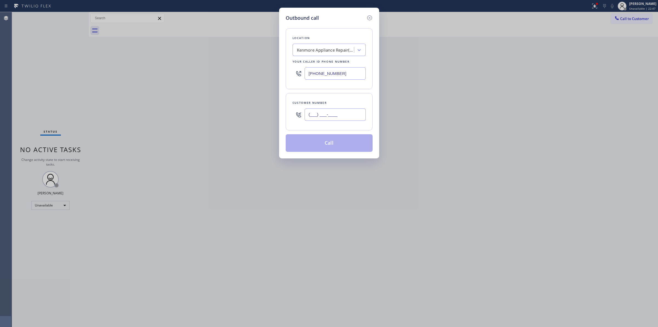
click at [328, 111] on input "(___) ___-____" at bounding box center [335, 114] width 61 height 12
paste input "628) 226-2194"
click at [317, 115] on input "[PHONE_NUMBER]" at bounding box center [335, 114] width 61 height 12
click at [331, 112] on input "[PHONE_NUMBER]" at bounding box center [335, 114] width 61 height 12
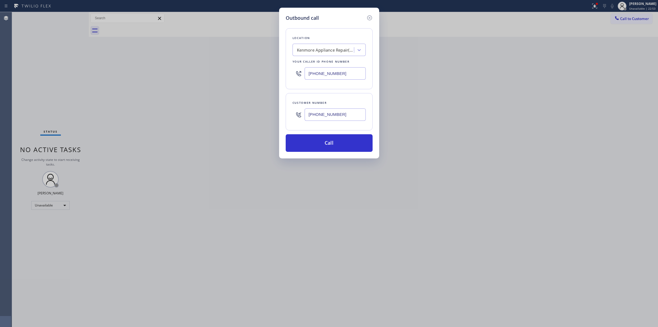
click at [331, 112] on input "[PHONE_NUMBER]" at bounding box center [335, 114] width 61 height 12
paste input "564) 201-6330"
type input "[PHONE_NUMBER]"
click at [336, 52] on div "Kenmore Appliance Repair(TFN)" at bounding box center [326, 50] width 58 height 6
type input "thermador"
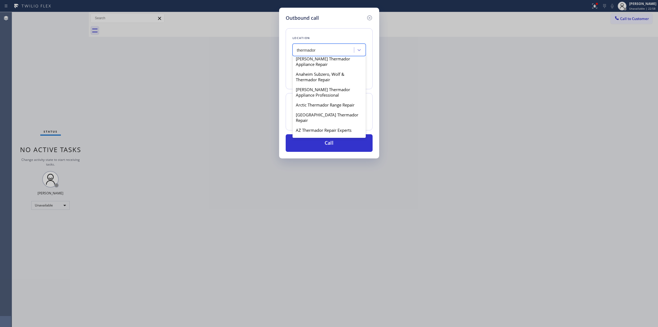
scroll to position [103, 0]
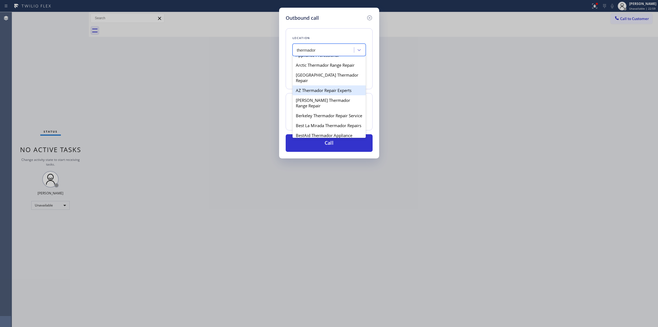
click at [309, 95] on div "AZ Thermador Repair Experts" at bounding box center [329, 90] width 73 height 10
click at [335, 52] on div "AZ Thermador Repair Experts" at bounding box center [325, 50] width 57 height 6
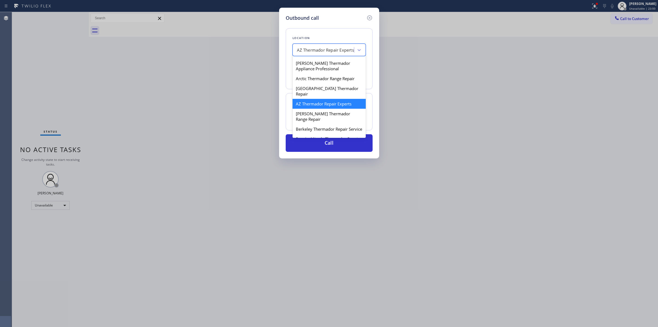
scroll to position [115, 0]
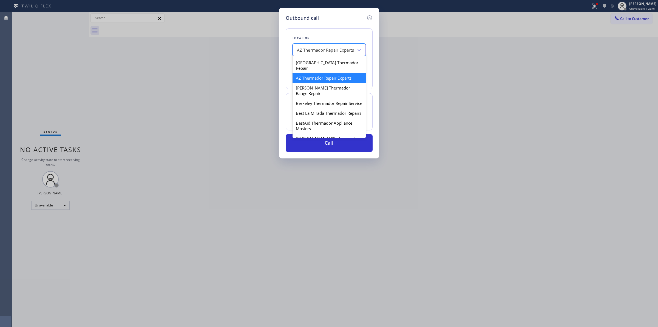
click at [320, 83] on div "AZ Thermador Repair Experts" at bounding box center [329, 78] width 73 height 10
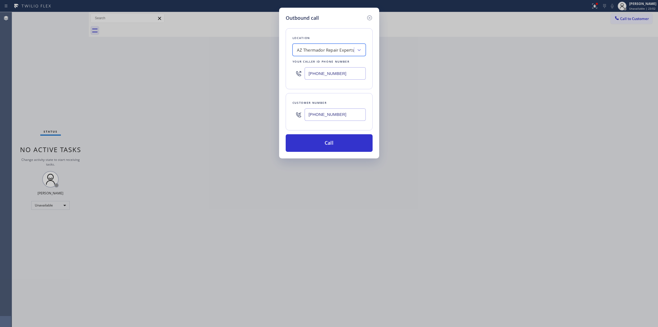
click at [341, 47] on div "AZ Thermador Repair Experts" at bounding box center [325, 50] width 57 height 6
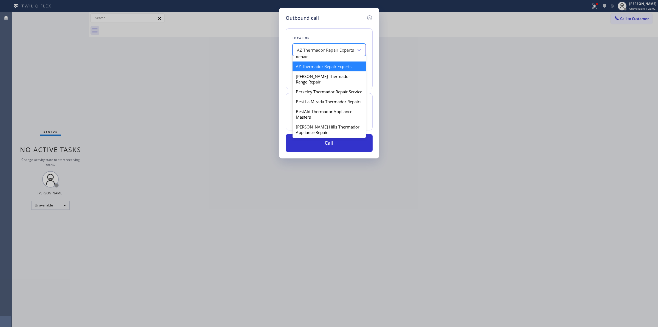
scroll to position [149, 0]
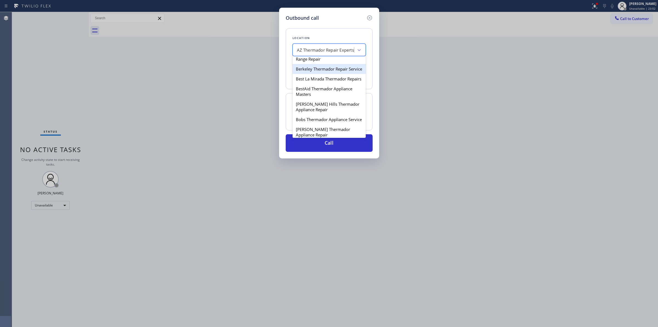
click at [322, 74] on div "Berkeley Thermador Repair Service" at bounding box center [329, 69] width 73 height 10
type input "[PHONE_NUMBER]"
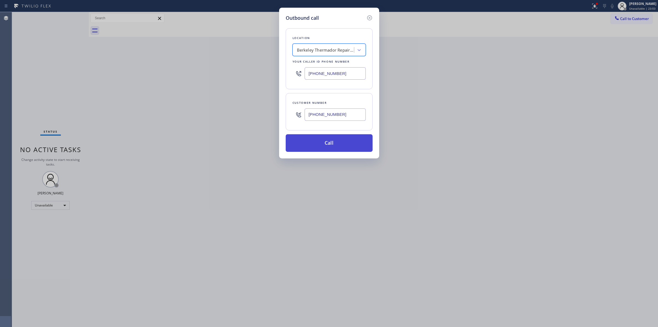
click at [329, 136] on button "Call" at bounding box center [329, 143] width 87 height 18
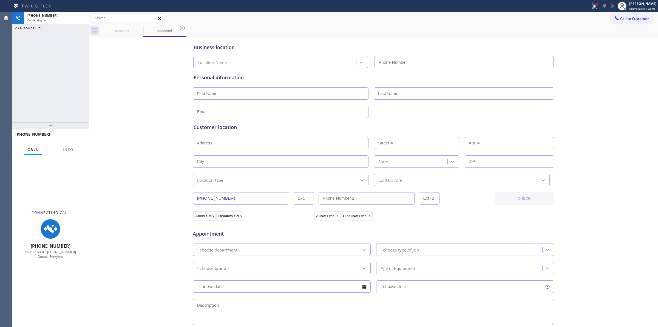
type input "[PHONE_NUMBER]"
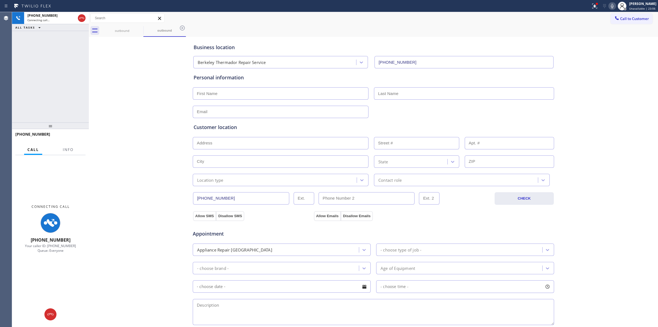
click at [240, 196] on input "[PHONE_NUMBER]" at bounding box center [241, 198] width 96 height 12
click at [577, 147] on div "Business location [GEOGRAPHIC_DATA] Thermador Repair Service [PHONE_NUMBER] Per…" at bounding box center [373, 225] width 567 height 375
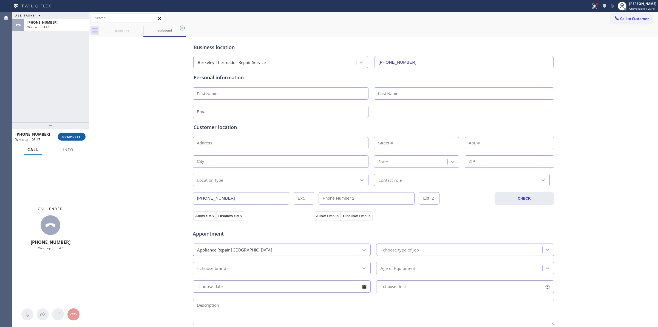
click at [79, 138] on span "COMPLETE" at bounding box center [71, 137] width 19 height 4
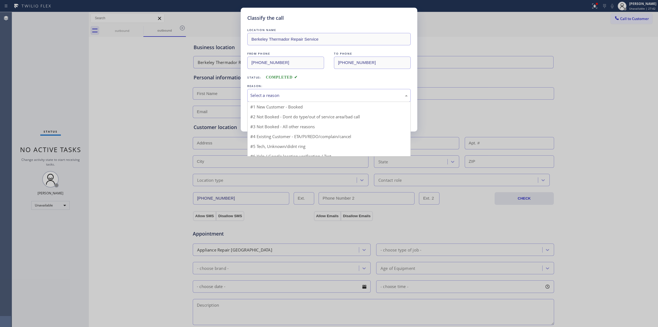
click at [311, 94] on div "Select a reason" at bounding box center [328, 95] width 157 height 6
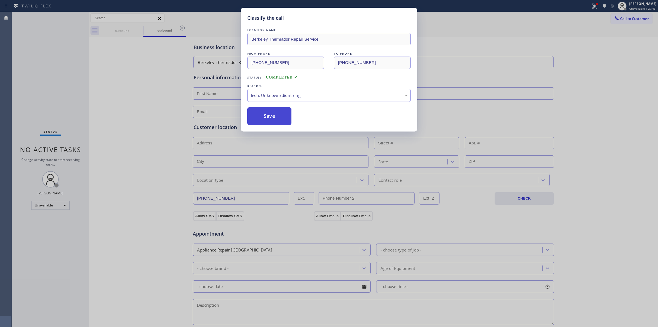
drag, startPoint x: 258, startPoint y: 114, endPoint x: 650, endPoint y: 2, distance: 408.0
click at [259, 114] on button "Save" at bounding box center [269, 116] width 44 height 18
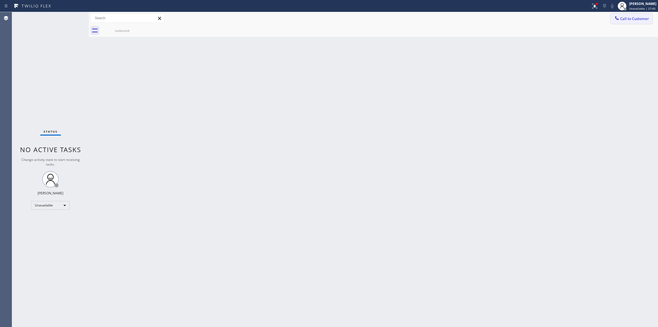
click at [623, 18] on span "Call to Customer" at bounding box center [634, 18] width 29 height 5
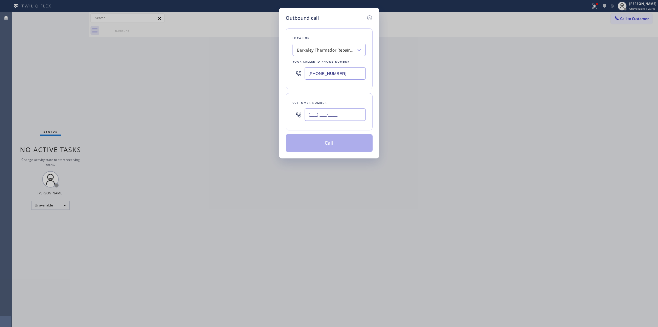
click at [353, 110] on input "(___) ___-____" at bounding box center [335, 114] width 61 height 12
paste input "972) 897-4803"
type input "[PHONE_NUMBER]"
drag, startPoint x: 345, startPoint y: 73, endPoint x: 285, endPoint y: 75, distance: 59.5
click at [291, 75] on div "Location [GEOGRAPHIC_DATA] Thermador Repair Service Your caller id phone number…" at bounding box center [329, 58] width 87 height 61
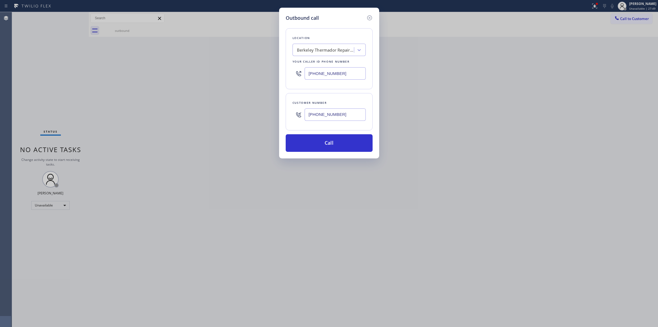
paste input "949) 431-5298"
drag, startPoint x: 346, startPoint y: 76, endPoint x: 280, endPoint y: 77, distance: 65.8
click at [280, 77] on div "Outbound call Location [GEOGRAPHIC_DATA] Thermador Repair Service Your caller i…" at bounding box center [329, 83] width 100 height 151
paste input "949) 431-5298"
type input "[PHONE_NUMBER]"
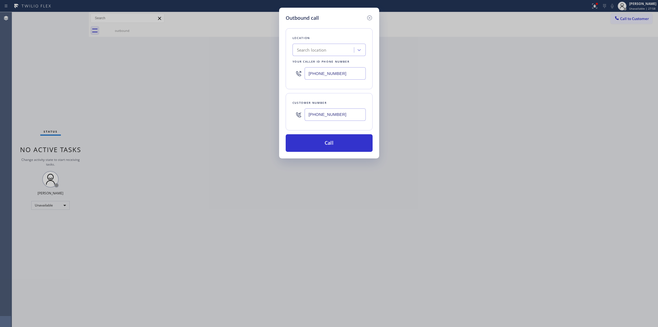
click at [345, 43] on div "Location Search location Your caller id phone number [PHONE_NUMBER]" at bounding box center [329, 58] width 87 height 61
click at [333, 47] on div "Search location" at bounding box center [324, 50] width 60 height 10
paste input "Sub-Zero Repair Pros"
click at [306, 50] on input "Sub-Zero Repair Pros" at bounding box center [317, 50] width 41 height 5
type input "SubZero Repair Pros"
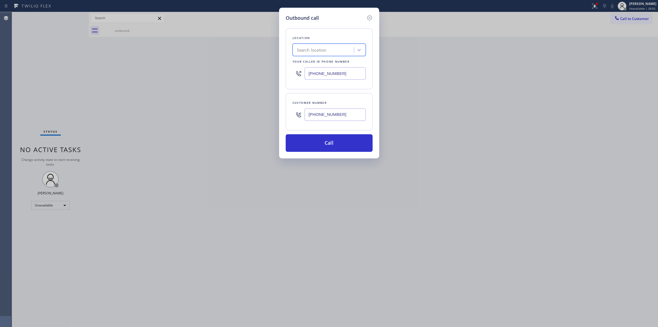
click at [336, 49] on div "Search location" at bounding box center [324, 50] width 60 height 10
paste input "Sub-Zero Repair Pros"
drag, startPoint x: 331, startPoint y: 50, endPoint x: 405, endPoint y: 56, distance: 74.6
click at [405, 56] on div "Outbound call Location option [GEOGRAPHIC_DATA] Thermador Repair Service, selec…" at bounding box center [329, 163] width 658 height 327
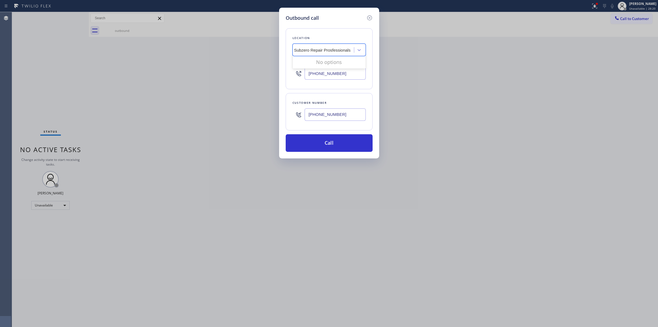
type input "Subzero Repair Pro"
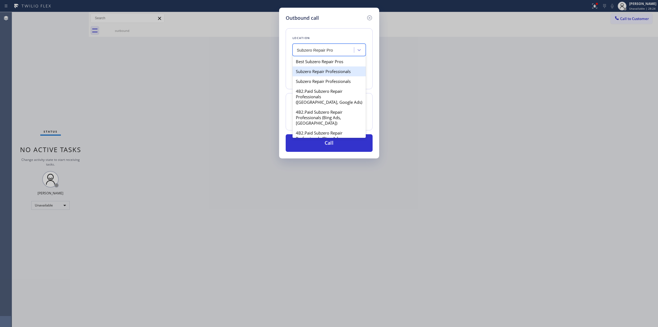
click at [330, 74] on div "Subzero Repair Professionals" at bounding box center [329, 71] width 73 height 10
type input "[PHONE_NUMBER]"
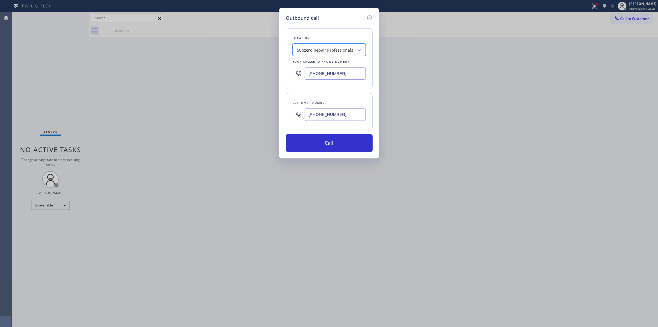
click at [346, 76] on input "[PHONE_NUMBER]" at bounding box center [335, 73] width 61 height 12
click at [341, 145] on button "Call" at bounding box center [329, 143] width 87 height 18
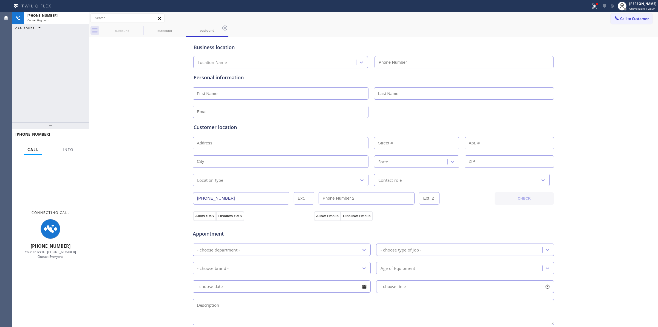
type input "[PHONE_NUMBER]"
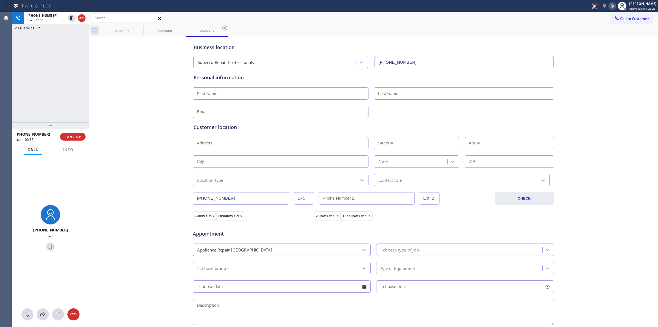
drag, startPoint x: 616, startPoint y: 6, endPoint x: 576, endPoint y: 11, distance: 40.9
click at [616, 6] on icon at bounding box center [612, 6] width 7 height 7
click at [82, 18] on icon at bounding box center [81, 18] width 5 height 2
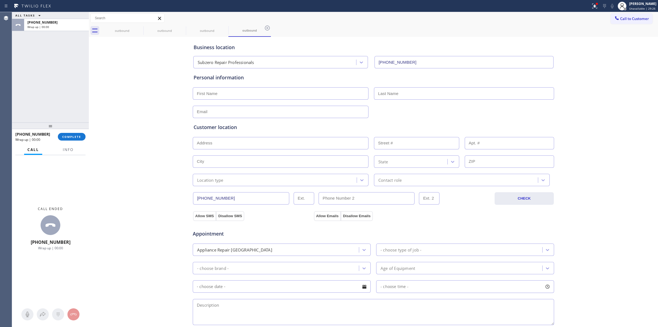
type input "[PHONE_NUMBER]"
click at [73, 133] on button "COMPLETE" at bounding box center [72, 137] width 28 height 8
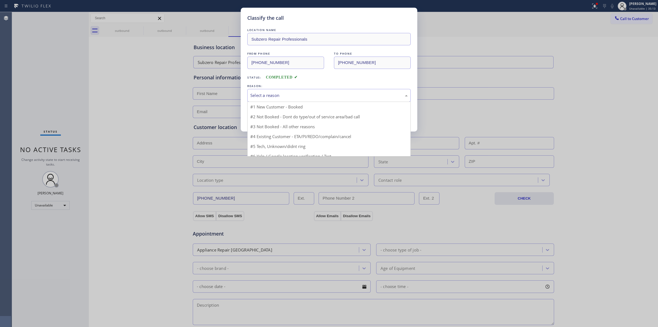
click at [294, 91] on div "Select a reason" at bounding box center [328, 95] width 163 height 13
drag, startPoint x: 275, startPoint y: 139, endPoint x: 261, endPoint y: 120, distance: 24.4
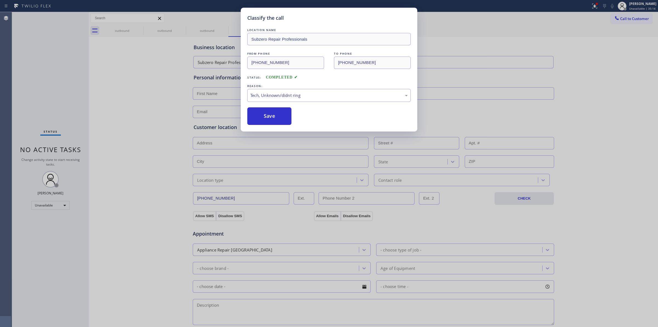
drag, startPoint x: 261, startPoint y: 120, endPoint x: 533, endPoint y: 171, distance: 277.7
click at [261, 119] on button "Save" at bounding box center [269, 116] width 44 height 18
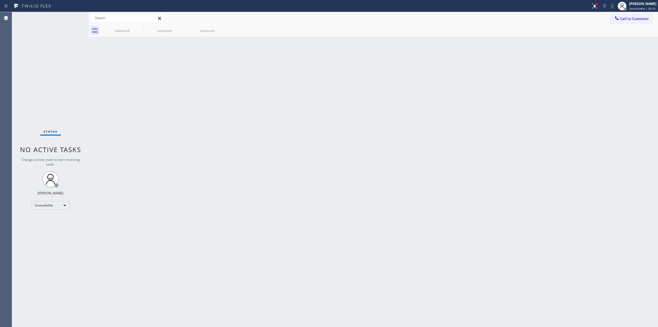
click at [616, 135] on div "Back to Dashboard Change Sender ID Customers Technicians Select a contact Outbo…" at bounding box center [373, 169] width 569 height 315
drag, startPoint x: 643, startPoint y: 20, endPoint x: 613, endPoint y: 21, distance: 29.6
click at [641, 20] on span "Call to Customer" at bounding box center [634, 18] width 29 height 5
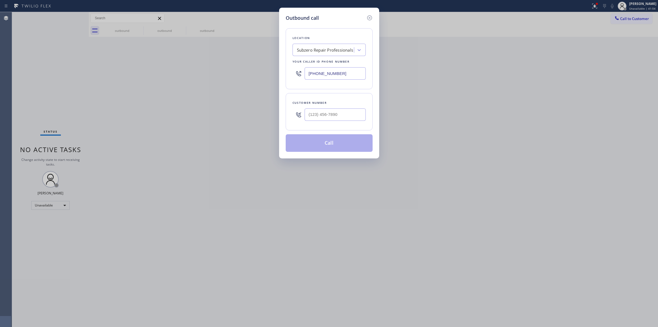
drag, startPoint x: 349, startPoint y: 73, endPoint x: 197, endPoint y: 70, distance: 151.9
click at [208, 71] on div "Outbound call Location Subzero Repair Professionals Your caller id phone number…" at bounding box center [329, 163] width 658 height 327
paste input "602) 691-7988"
type input "[PHONE_NUMBER]"
paste input "480) 363-1492"
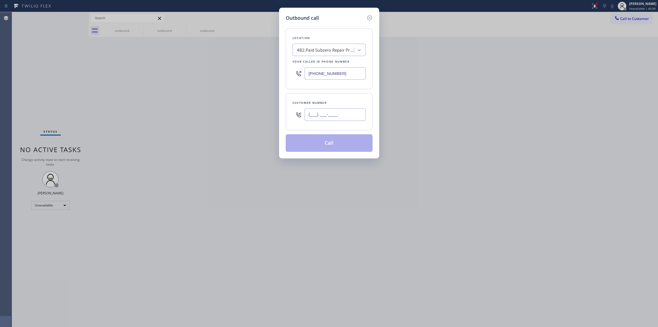
click at [344, 118] on input "(___) ___-____" at bounding box center [335, 114] width 61 height 12
type input "[PHONE_NUMBER]"
drag, startPoint x: 343, startPoint y: 69, endPoint x: 284, endPoint y: 70, distance: 59.3
click at [284, 70] on div "Outbound call Location 4B2.Paid Subzero Repair Professionals Your caller id pho…" at bounding box center [329, 83] width 100 height 151
paste input "text"
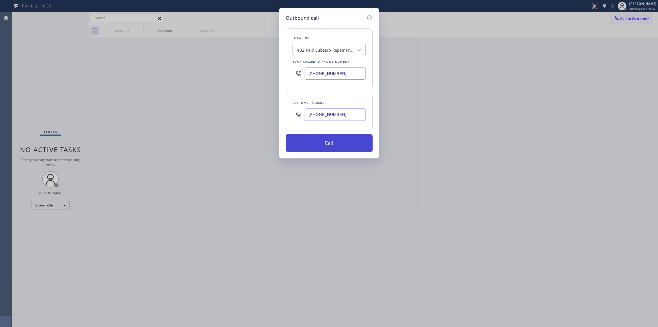
type input "[PHONE_NUMBER]"
click at [335, 143] on button "Call" at bounding box center [329, 143] width 87 height 18
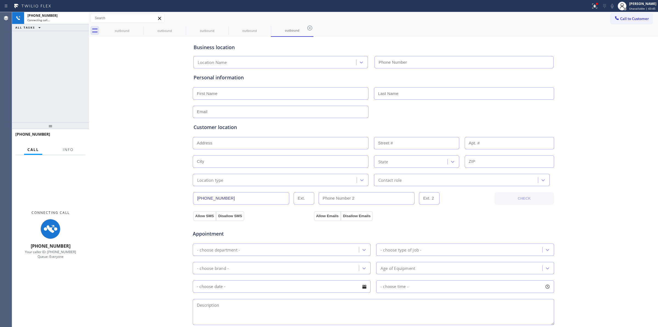
type input "[PHONE_NUMBER]"
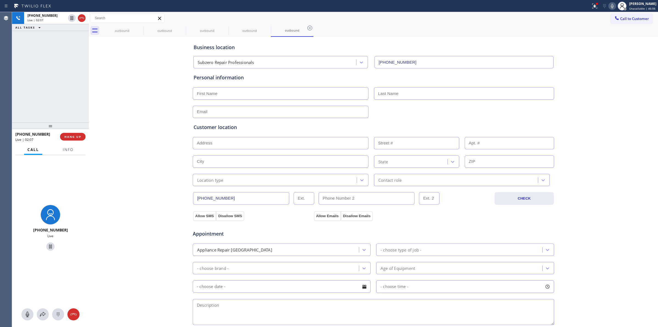
click at [616, 5] on icon at bounding box center [612, 6] width 7 height 7
click at [612, 3] on icon at bounding box center [612, 6] width 7 height 7
click at [81, 15] on icon at bounding box center [81, 18] width 7 height 7
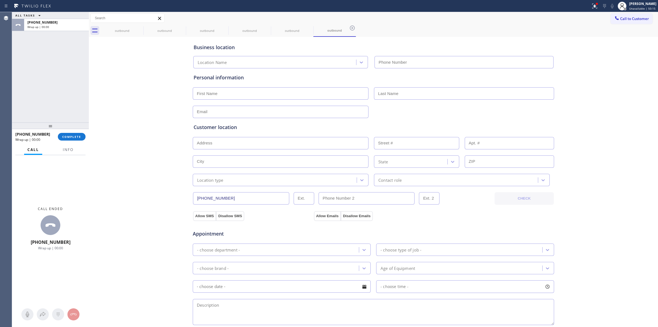
type input "[PHONE_NUMBER]"
click at [617, 111] on div "Business location Subzero Repair Professionals [PHONE_NUMBER] Personal informat…" at bounding box center [373, 225] width 567 height 375
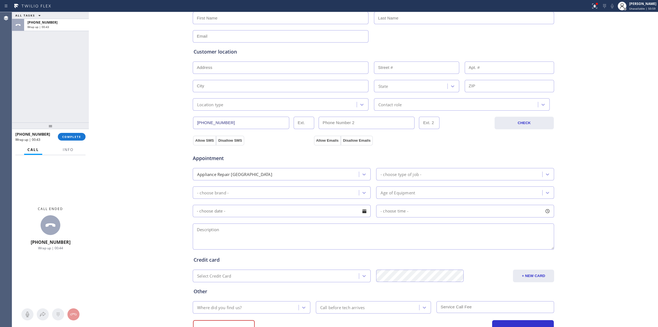
scroll to position [99, 0]
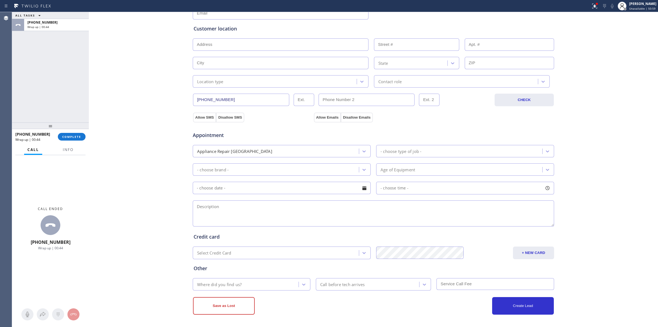
click at [228, 213] on textarea at bounding box center [373, 213] width 361 height 26
paste textarea "9 -12 | $75 | Subzero | 5 yrs | Refrigerator | ice maker, motor is not working,…"
type textarea "9 -12 | $75 | Subzero | 5 yrs | Refrigerator | ice maker, motor is not working,…"
click at [203, 118] on button "Allow SMS" at bounding box center [204, 117] width 23 height 10
click at [320, 116] on button "Allow Emails" at bounding box center [327, 117] width 27 height 10
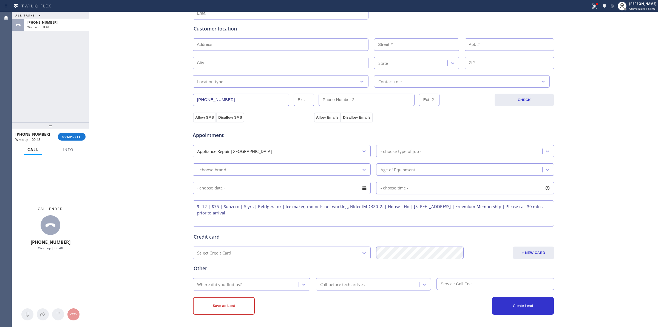
click at [239, 168] on div "- choose brand -" at bounding box center [276, 170] width 165 height 10
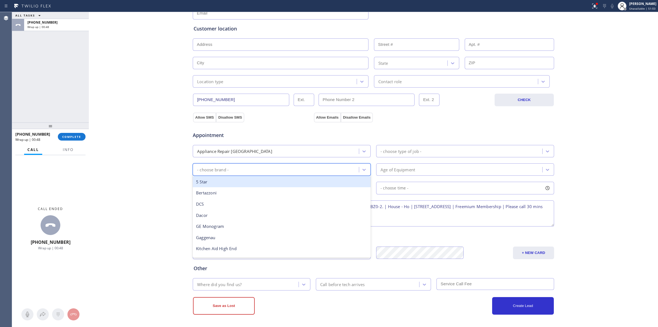
type input "s"
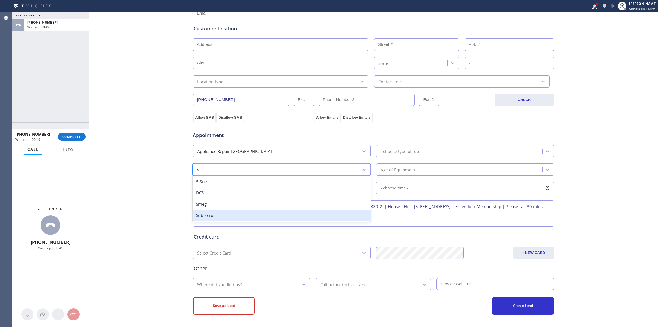
click at [210, 210] on div "Sub Zero" at bounding box center [282, 215] width 178 height 11
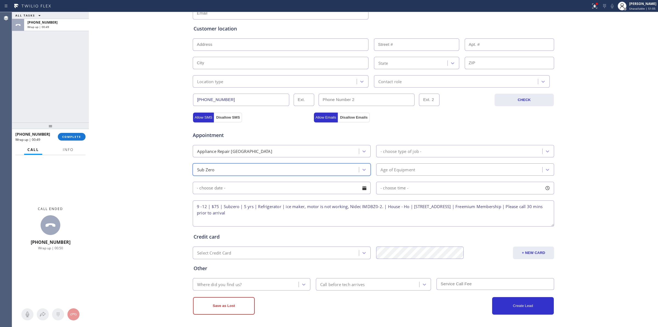
click at [398, 149] on div "- choose type of job -" at bounding box center [460, 151] width 165 height 10
type input "f"
click at [394, 168] on div "Fridge High End" at bounding box center [465, 163] width 178 height 11
click at [394, 168] on div "Age of Equipment" at bounding box center [398, 169] width 35 height 6
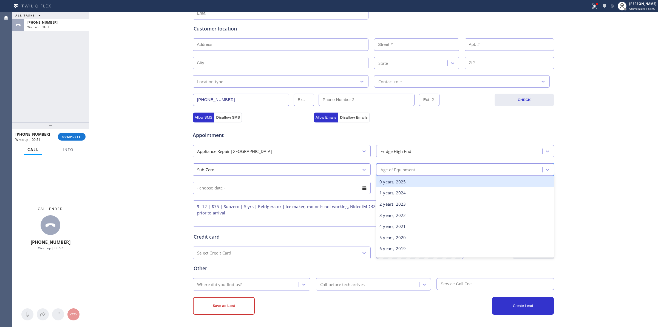
click at [396, 172] on div "Age of Equipment" at bounding box center [398, 169] width 35 height 6
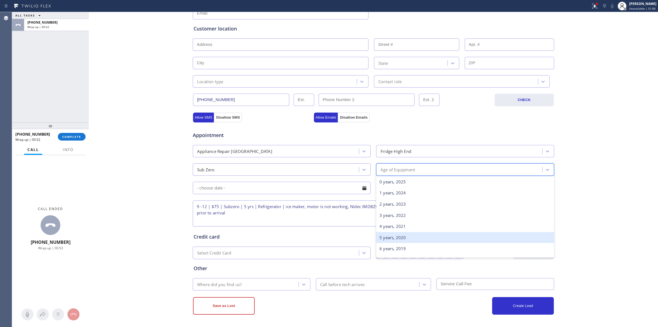
click at [387, 238] on div "5 years, 2020" at bounding box center [465, 237] width 178 height 11
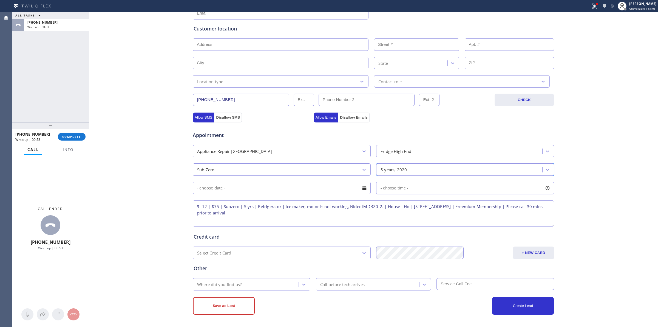
click at [284, 184] on input "text" at bounding box center [282, 188] width 178 height 12
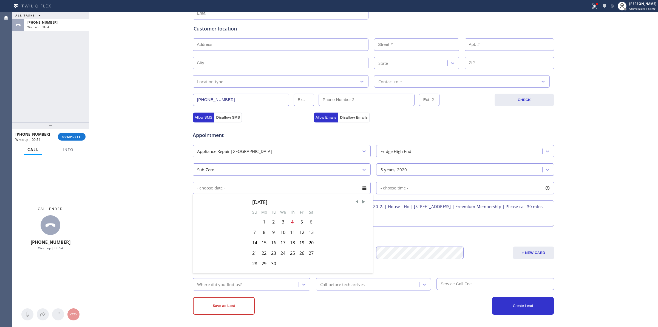
click at [297, 223] on div "5" at bounding box center [301, 221] width 9 height 10
type input "[DATE]"
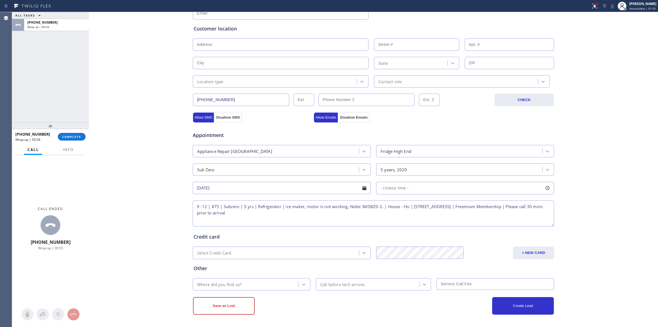
click at [393, 191] on div "- choose time -" at bounding box center [393, 188] width 32 height 6
drag, startPoint x: 379, startPoint y: 223, endPoint x: 390, endPoint y: 220, distance: 11.2
click at [392, 220] on div at bounding box center [395, 222] width 7 height 12
drag, startPoint x: 378, startPoint y: 221, endPoint x: 431, endPoint y: 222, distance: 53.8
click at [445, 137] on div "Appointment" at bounding box center [373, 132] width 363 height 14
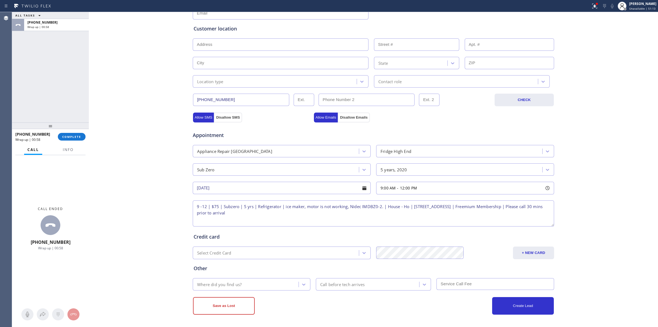
type input "w"
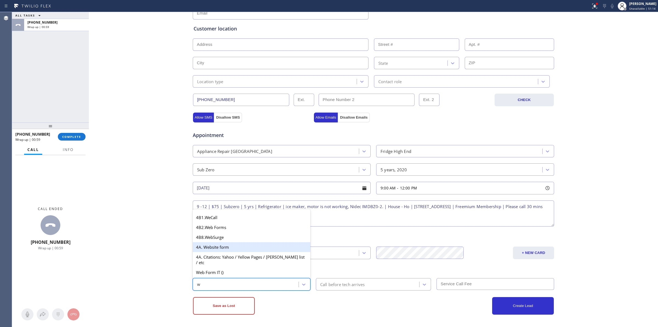
click at [213, 251] on div "4A. Website form" at bounding box center [252, 247] width 118 height 10
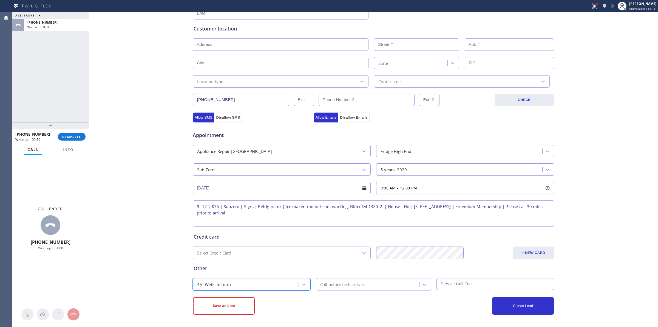
click at [330, 281] on div "Call before tech arrives" at bounding box center [342, 284] width 45 height 6
click at [334, 234] on div "30 min" at bounding box center [373, 233] width 115 height 10
click at [476, 282] on input "text" at bounding box center [496, 284] width 118 height 12
type input "75"
click at [452, 239] on div "Credit card" at bounding box center [374, 236] width 360 height 7
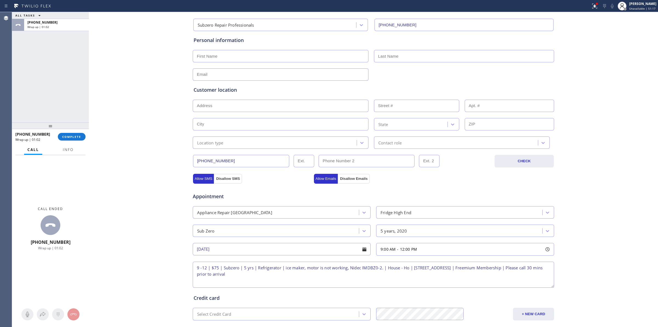
scroll to position [0, 0]
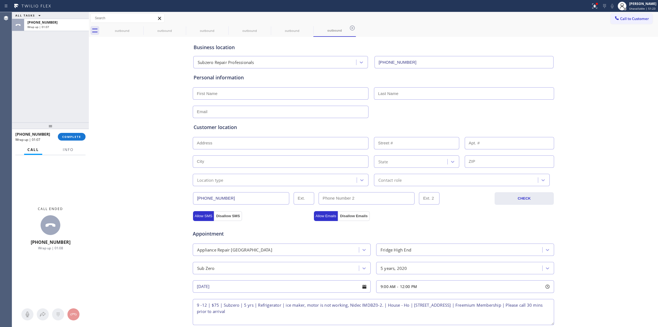
paste input "[STREET_ADDRESS]"
click at [260, 143] on input "text" at bounding box center [281, 143] width 176 height 12
type input "19710 E Vía Del Palo"
type input "19710"
type input "Queen Creek"
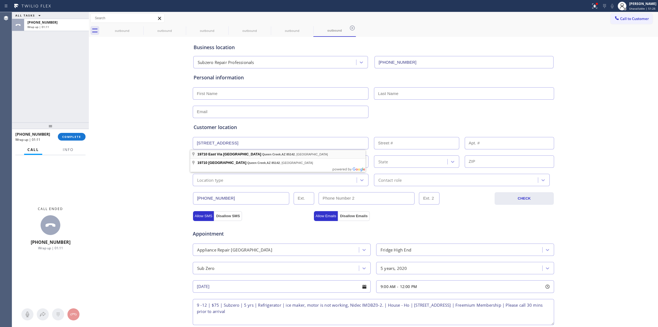
type input "85142"
click at [156, 135] on div "Business location Subzero Repair Professionals [PHONE_NUMBER] Personal informat…" at bounding box center [373, 225] width 567 height 375
click at [212, 88] on input "text" at bounding box center [281, 93] width 176 height 12
paste input "[PERSON_NAME]"
type input "[PERSON_NAME]"
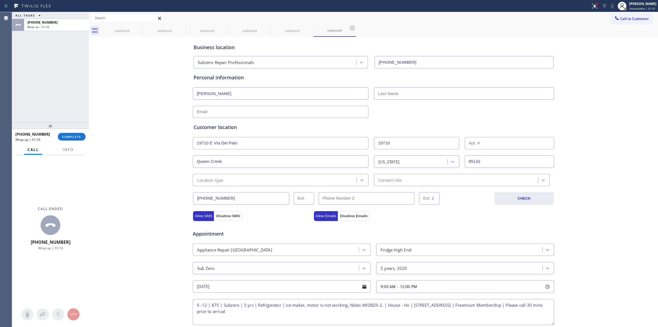
drag, startPoint x: 398, startPoint y: 98, endPoint x: 407, endPoint y: 101, distance: 8.6
click at [398, 98] on input "text" at bounding box center [464, 93] width 180 height 12
paste input "Kertesz"
type input "Kertesz"
drag, startPoint x: 221, startPoint y: 110, endPoint x: 293, endPoint y: 109, distance: 71.9
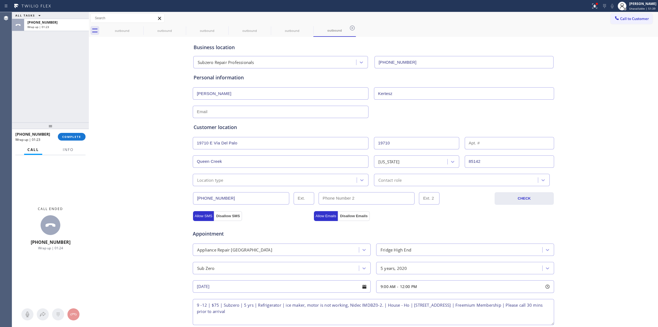
click at [221, 110] on input "text" at bounding box center [281, 112] width 176 height 12
paste input "[EMAIL_ADDRESS][DOMAIN_NAME]"
type input "[EMAIL_ADDRESS][DOMAIN_NAME]"
click at [400, 109] on div "[EMAIL_ADDRESS][DOMAIN_NAME]" at bounding box center [373, 110] width 363 height 13
click at [245, 180] on div "Location type" at bounding box center [275, 180] width 162 height 10
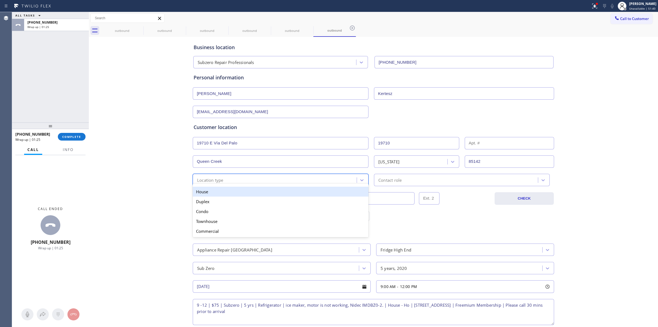
click at [230, 189] on div "House" at bounding box center [281, 191] width 176 height 10
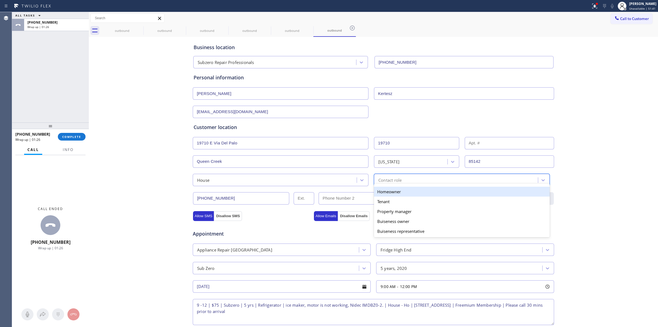
click at [382, 183] on div "Contact role" at bounding box center [389, 180] width 23 height 6
click at [386, 193] on div "Homeowner" at bounding box center [462, 191] width 176 height 10
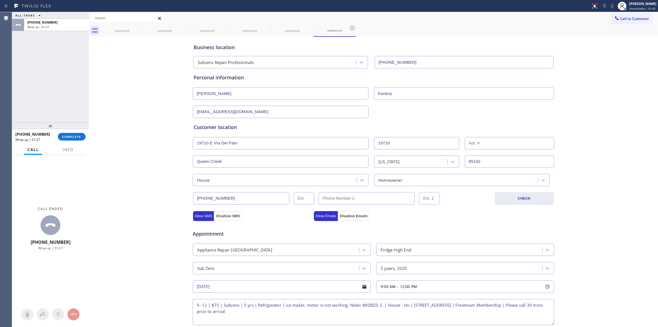
click at [174, 166] on div "Business location Subzero Repair Professionals [PHONE_NUMBER] Personal informat…" at bounding box center [373, 225] width 567 height 375
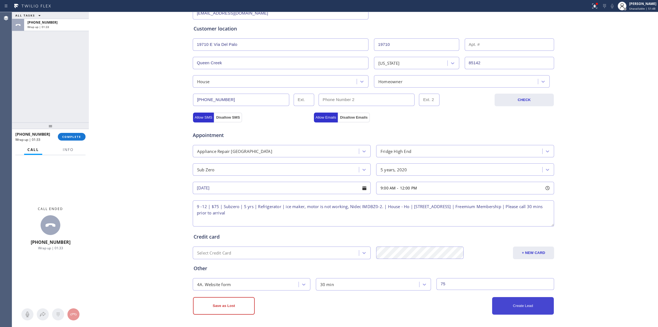
click at [507, 308] on button "Create Lead" at bounding box center [523, 306] width 62 height 18
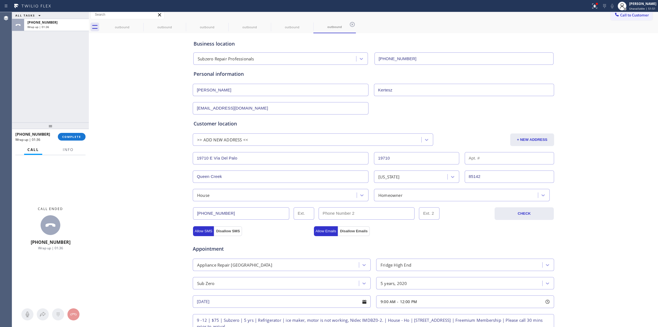
scroll to position [0, 0]
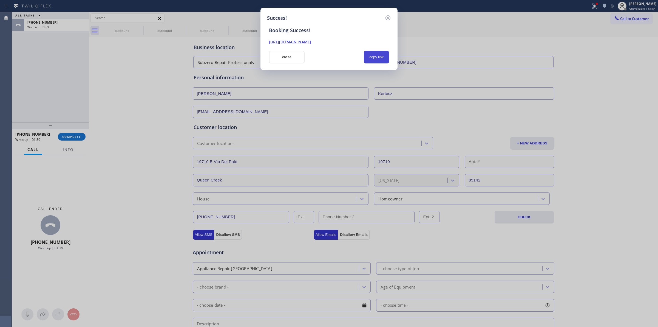
click at [387, 55] on button "copy link" at bounding box center [376, 57] width 25 height 13
click at [375, 60] on button "copy link" at bounding box center [376, 57] width 25 height 13
click at [382, 56] on button "copy link" at bounding box center [376, 57] width 25 height 13
click at [286, 58] on button "close" at bounding box center [287, 57] width 36 height 13
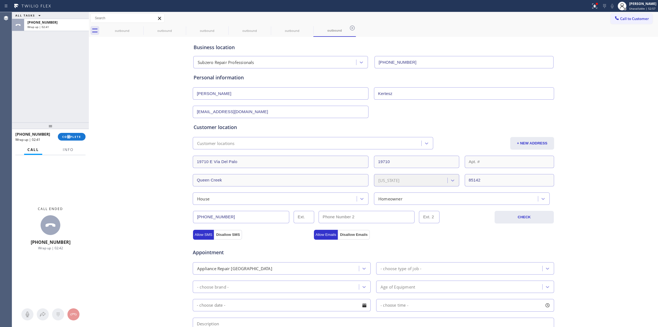
click at [69, 141] on div "[PHONE_NUMBER] Wrap up | 02:41 COMPLETE" at bounding box center [50, 136] width 70 height 14
drag, startPoint x: 93, startPoint y: 132, endPoint x: 87, endPoint y: 135, distance: 6.2
click at [89, 134] on div "ALL TASKS ALL TASKS ACTIVE TASKS TASKS IN WRAP UP [PHONE_NUMBER] Wrap up | 02:4…" at bounding box center [335, 169] width 646 height 315
click at [87, 135] on div "[PHONE_NUMBER] Wrap up | 02:45 COMPLETE" at bounding box center [50, 136] width 77 height 15
click at [77, 136] on span "COMPLETE" at bounding box center [71, 137] width 19 height 4
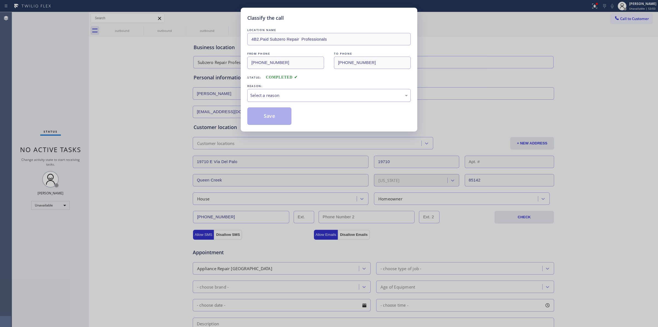
click at [318, 97] on div "Select a reason" at bounding box center [328, 95] width 157 height 6
click at [273, 117] on button "Save" at bounding box center [269, 116] width 44 height 18
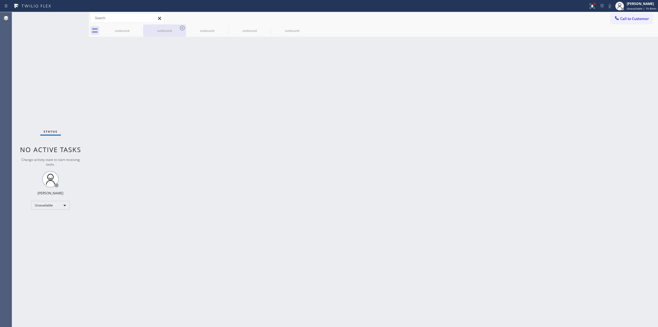
click at [149, 31] on div "outbound" at bounding box center [164, 31] width 41 height 4
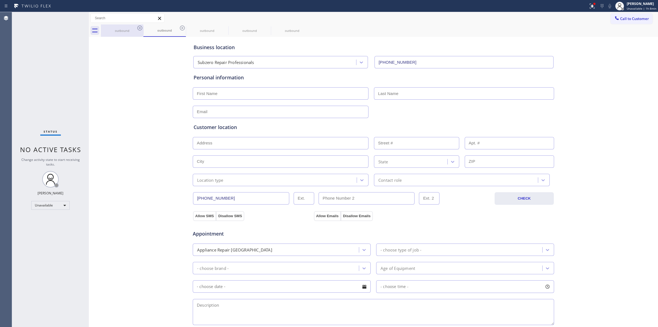
click at [136, 27] on div "outbound" at bounding box center [121, 30] width 41 height 12
click at [138, 27] on icon at bounding box center [140, 28] width 7 height 7
click at [0, 0] on icon at bounding box center [0, 0] width 0 height 0
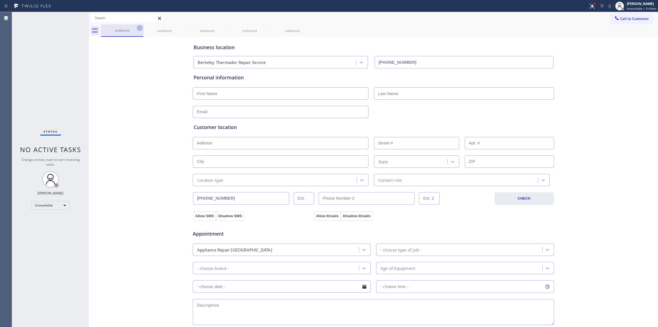
click at [0, 0] on icon at bounding box center [0, 0] width 0 height 0
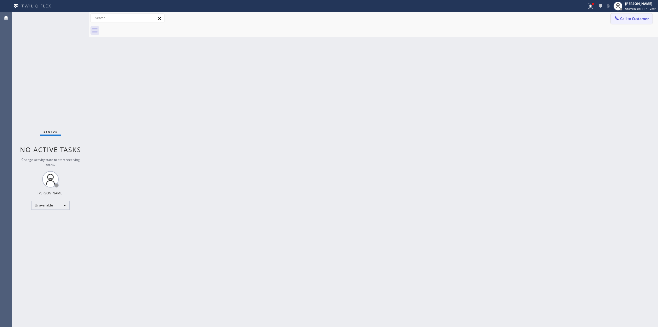
click at [632, 17] on span "Call to Customer" at bounding box center [634, 18] width 29 height 5
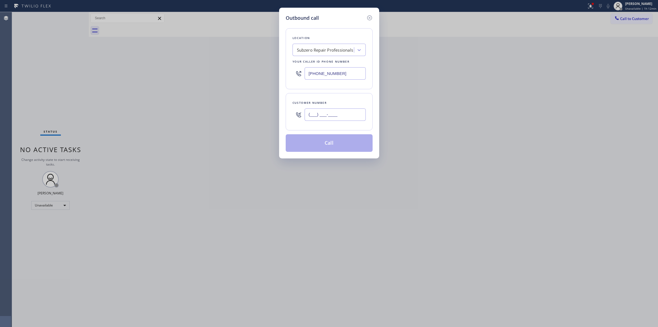
paste input "text"
click at [342, 117] on input "(___) ___-____" at bounding box center [335, 114] width 61 height 12
type input "(___) ___-____"
drag, startPoint x: 349, startPoint y: 117, endPoint x: 284, endPoint y: 117, distance: 64.4
click at [287, 117] on div "Customer number (___) ___-____" at bounding box center [329, 111] width 87 height 37
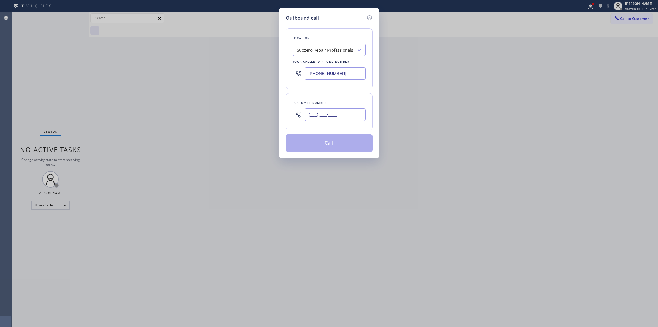
paste input "972) 897-4803"
type input "[PHONE_NUMBER]"
drag, startPoint x: 337, startPoint y: 73, endPoint x: 272, endPoint y: 75, distance: 65.3
click at [280, 75] on div "Outbound call Location Subzero Repair Professionals Your caller id phone number…" at bounding box center [329, 83] width 100 height 151
paste input "949) 431-529"
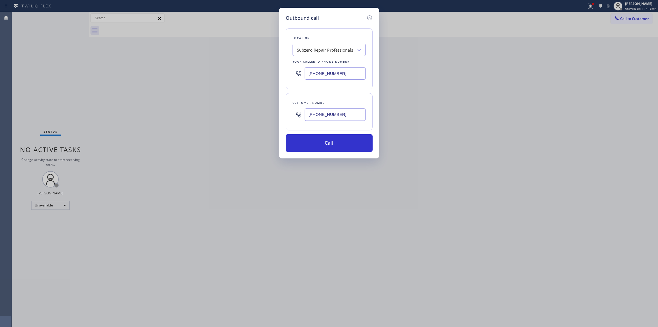
drag, startPoint x: 346, startPoint y: 75, endPoint x: 262, endPoint y: 73, distance: 83.1
click at [262, 73] on div "Outbound call Location Subzero Repair Professionals Your caller id phone number…" at bounding box center [329, 163] width 658 height 327
paste input "877) 414-7264"
type input "[PHONE_NUMBER]"
click at [349, 88] on div "Location Subzero Repair Professionals Your caller id phone number [PHONE_NUMBER]" at bounding box center [329, 58] width 87 height 61
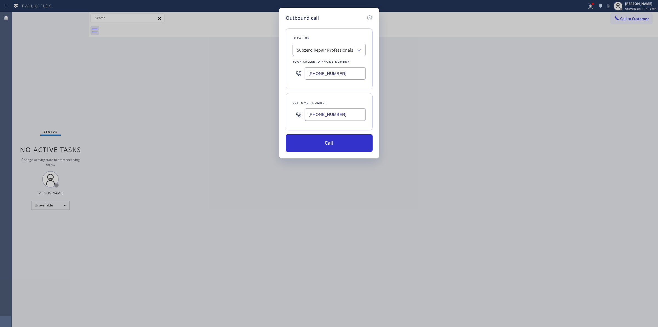
click at [346, 74] on input "[PHONE_NUMBER]" at bounding box center [335, 73] width 61 height 12
click at [333, 142] on button "Call" at bounding box center [329, 143] width 87 height 18
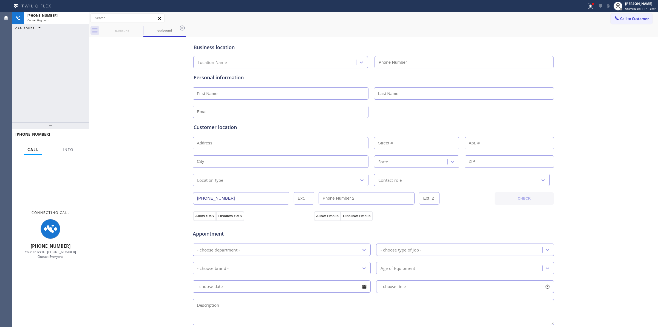
type input "[PHONE_NUMBER]"
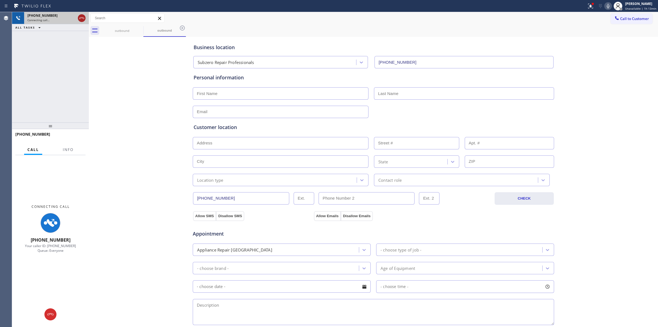
click at [82, 17] on icon at bounding box center [81, 18] width 7 height 7
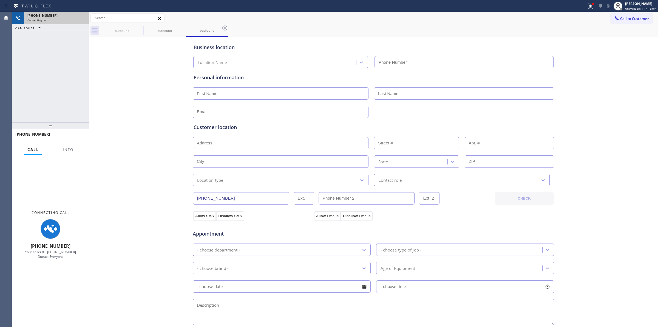
type input "[PHONE_NUMBER]"
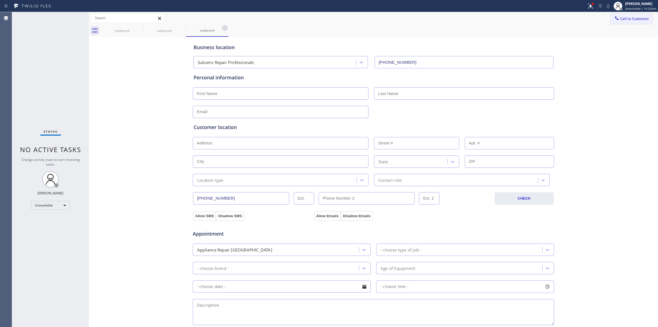
click at [630, 19] on span "Call to Customer" at bounding box center [634, 18] width 29 height 5
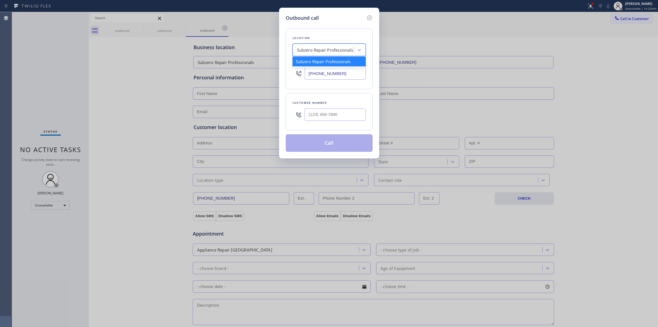
paste input "Venice Electricians"
type input "Venice Electricians"
click at [327, 62] on div "Venice Electricians" at bounding box center [329, 61] width 73 height 10
type input "[PHONE_NUMBER]"
click at [345, 53] on div "Venice Electricians" at bounding box center [324, 50] width 60 height 10
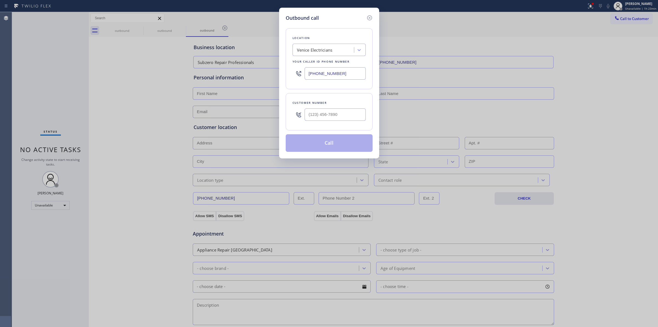
drag, startPoint x: 303, startPoint y: 75, endPoint x: 254, endPoint y: 72, distance: 49.2
click at [254, 73] on div "Outbound call Location [GEOGRAPHIC_DATA] Electricians Your caller id phone numb…" at bounding box center [329, 163] width 658 height 327
click at [370, 18] on icon at bounding box center [369, 18] width 7 height 7
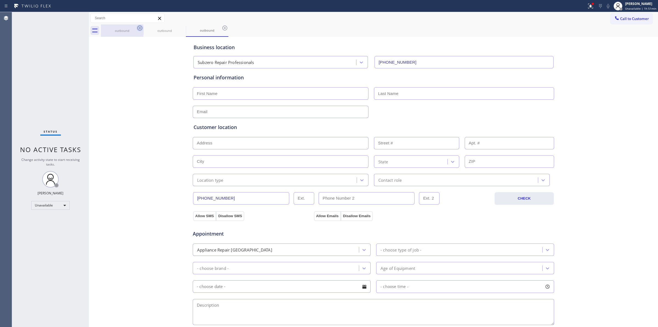
click at [141, 30] on icon at bounding box center [140, 28] width 7 height 7
click at [180, 28] on icon at bounding box center [182, 28] width 5 height 5
click at [222, 28] on icon at bounding box center [224, 28] width 5 height 5
click at [139, 28] on div "outbound outbound outbound" at bounding box center [379, 30] width 557 height 12
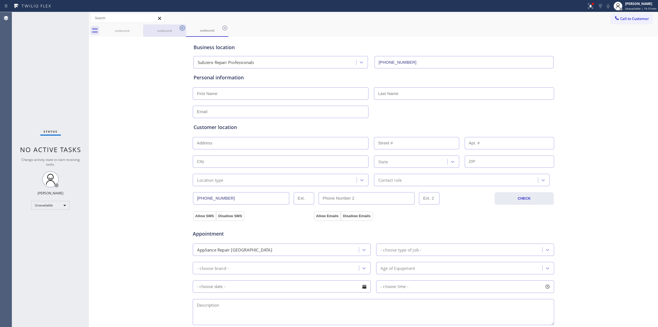
click at [139, 28] on div "outbound outbound outbound" at bounding box center [379, 30] width 557 height 12
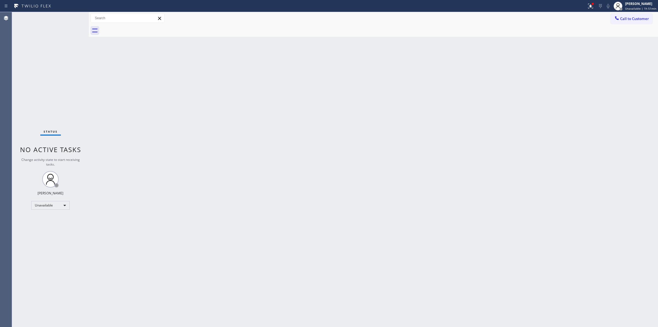
click at [139, 28] on div at bounding box center [379, 30] width 557 height 12
click at [640, 2] on div "[PERSON_NAME]" at bounding box center [640, 3] width 31 height 5
click at [624, 41] on button "Break" at bounding box center [630, 43] width 55 height 7
